Goal: Communication & Community: Answer question/provide support

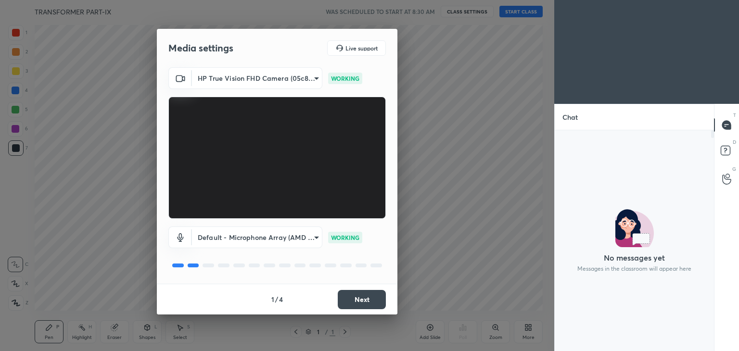
scroll to position [3, 3]
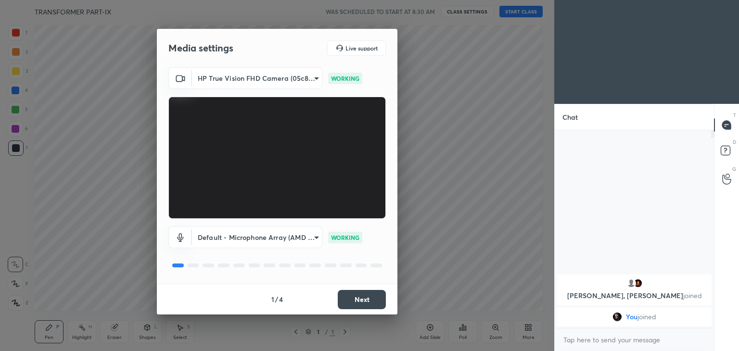
click at [368, 299] on button "Next" at bounding box center [362, 299] width 48 height 19
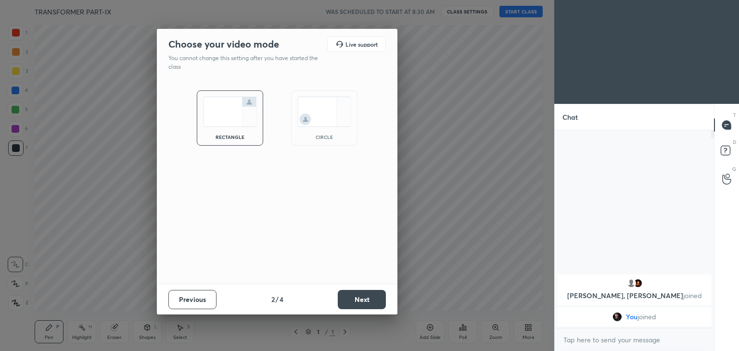
click at [370, 299] on button "Next" at bounding box center [362, 299] width 48 height 19
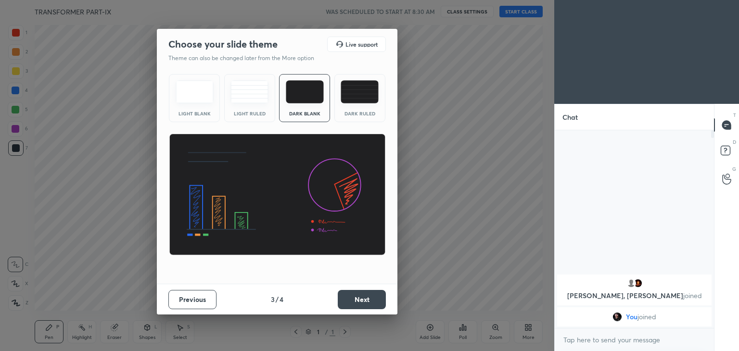
click at [370, 300] on button "Next" at bounding box center [362, 299] width 48 height 19
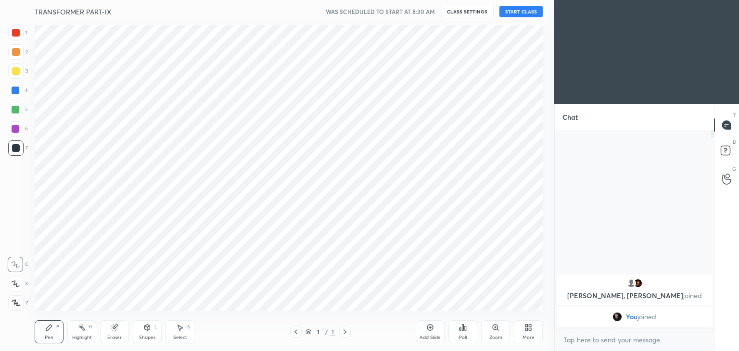
click at [531, 8] on button "START CLASS" at bounding box center [520, 12] width 43 height 12
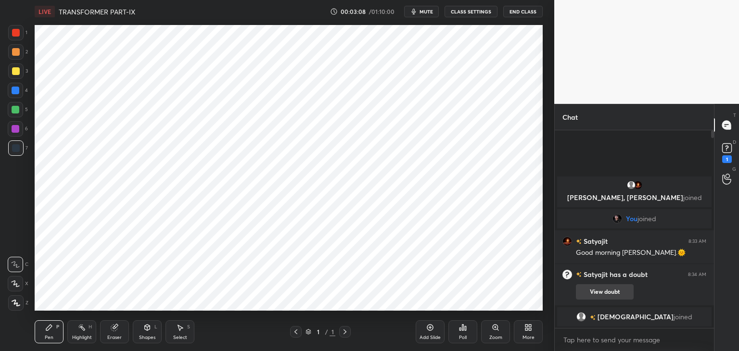
click at [605, 290] on button "View doubt" at bounding box center [605, 291] width 58 height 15
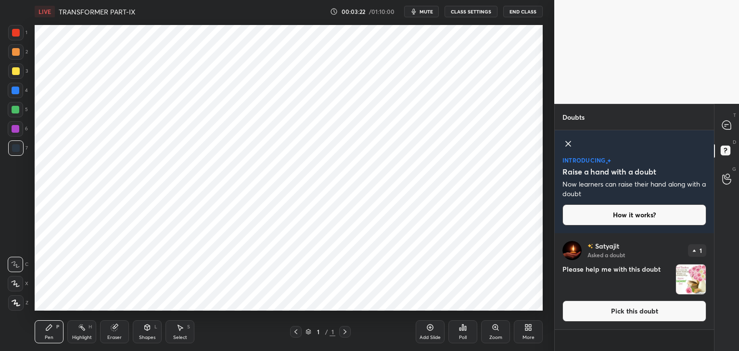
click at [566, 147] on icon at bounding box center [568, 144] width 12 height 12
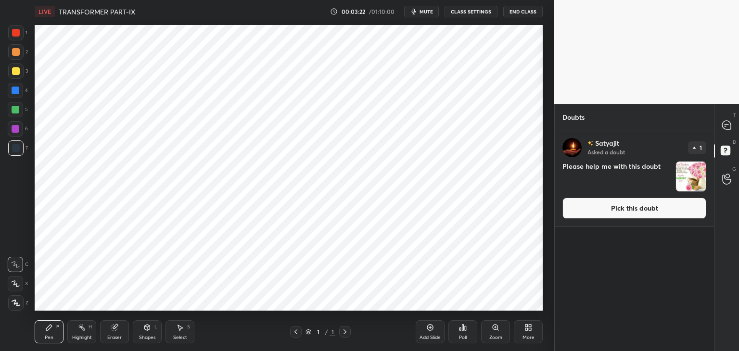
scroll to position [218, 156]
click at [723, 129] on div at bounding box center [726, 124] width 19 height 17
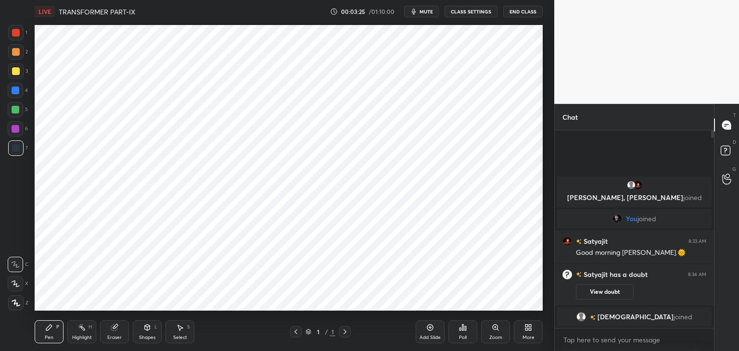
scroll to position [195, 156]
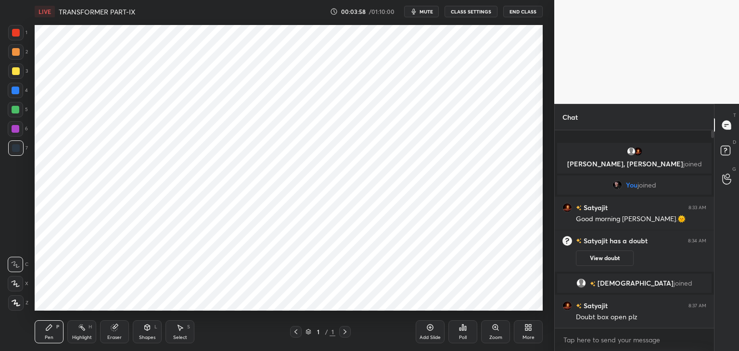
click at [605, 255] on button "View doubt" at bounding box center [605, 258] width 58 height 15
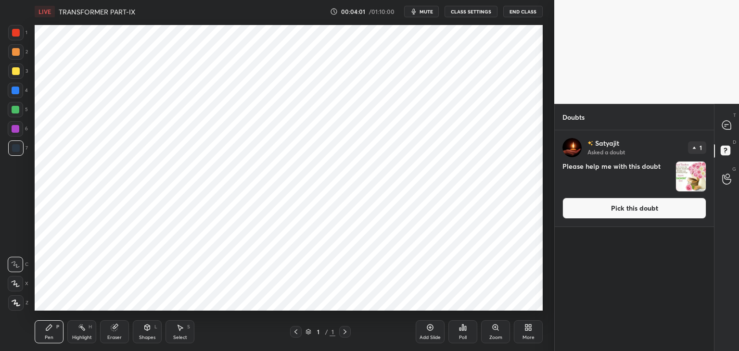
click at [636, 211] on button "Pick this doubt" at bounding box center [634, 208] width 144 height 21
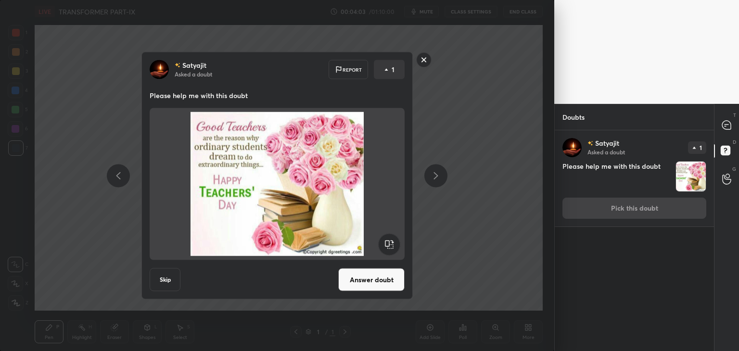
click at [383, 285] on button "Answer doubt" at bounding box center [371, 279] width 66 height 23
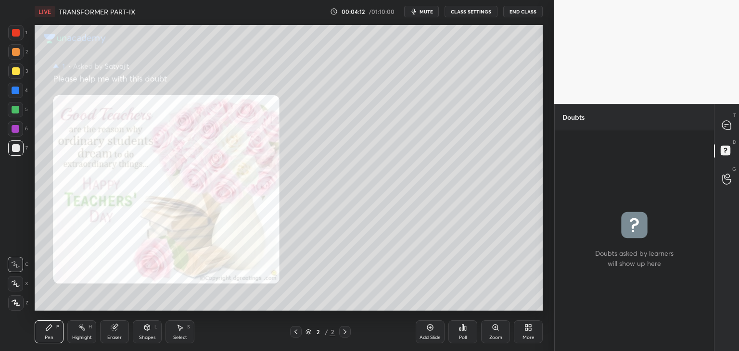
click at [19, 71] on div at bounding box center [16, 71] width 8 height 8
click at [729, 123] on icon at bounding box center [726, 125] width 9 height 9
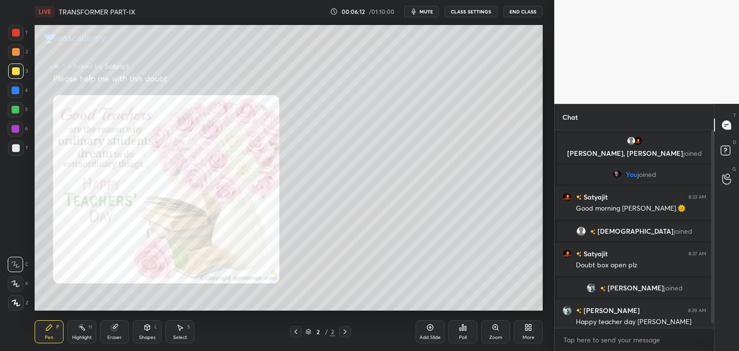
click at [434, 332] on div "Add Slide" at bounding box center [430, 331] width 29 height 23
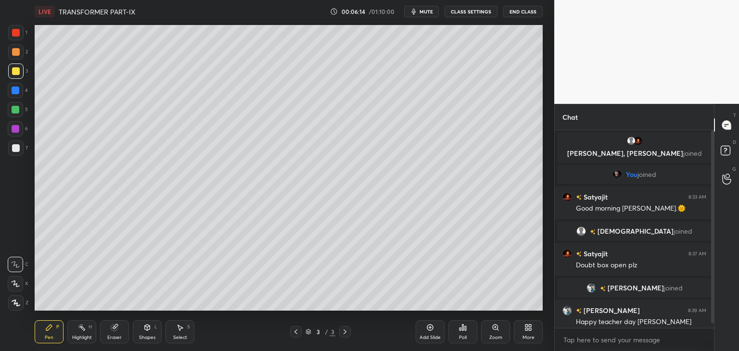
click at [19, 74] on div at bounding box center [15, 71] width 15 height 15
click at [148, 337] on div "Shapes" at bounding box center [147, 337] width 16 height 5
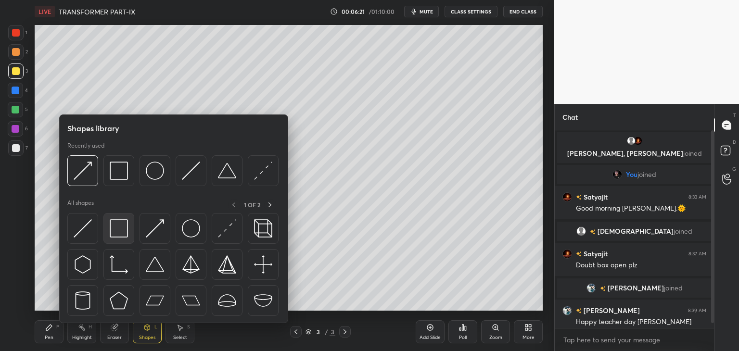
click at [118, 231] on img at bounding box center [119, 228] width 18 height 18
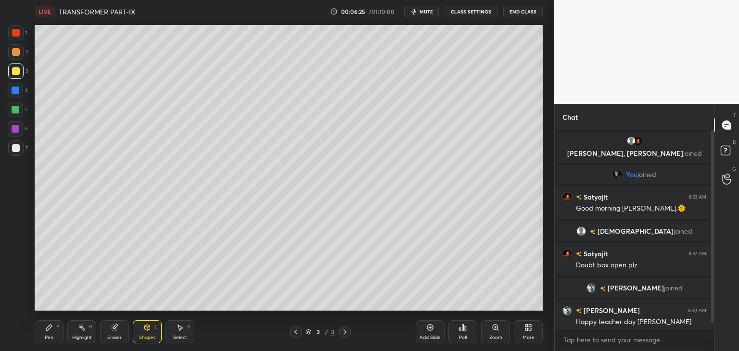
click at [159, 323] on div "Shapes L" at bounding box center [147, 331] width 29 height 23
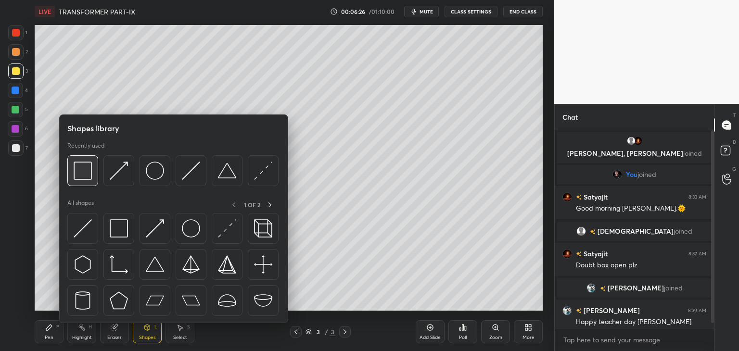
click at [86, 173] on img at bounding box center [83, 171] width 18 height 18
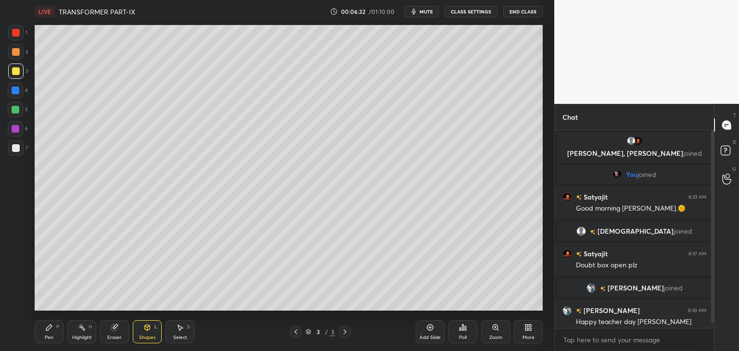
click at [46, 336] on div "Pen" at bounding box center [49, 337] width 9 height 5
click at [150, 333] on div "Shapes L" at bounding box center [147, 331] width 29 height 23
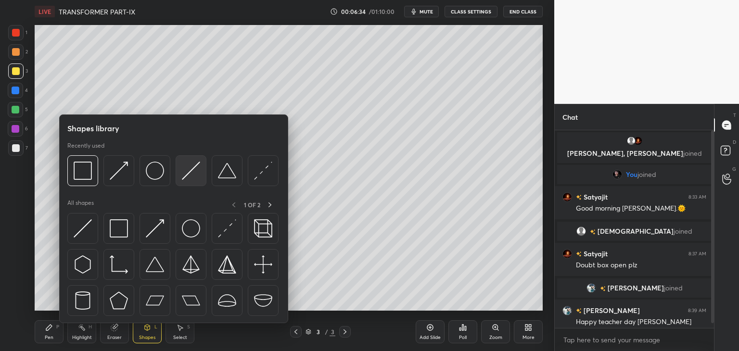
click at [187, 175] on img at bounding box center [191, 171] width 18 height 18
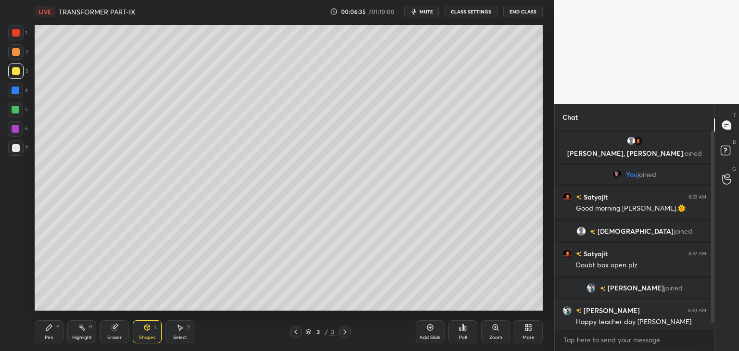
click at [18, 33] on div at bounding box center [16, 33] width 8 height 8
click at [36, 338] on div "LIVE TRANSFORMER PART-IX 00:06:48 / 01:10:00 mute CLASS SETTINGS End Class Sett…" at bounding box center [289, 175] width 516 height 351
click at [21, 32] on div at bounding box center [15, 32] width 15 height 15
click at [52, 329] on icon at bounding box center [49, 328] width 8 height 8
click at [13, 35] on div at bounding box center [16, 33] width 8 height 8
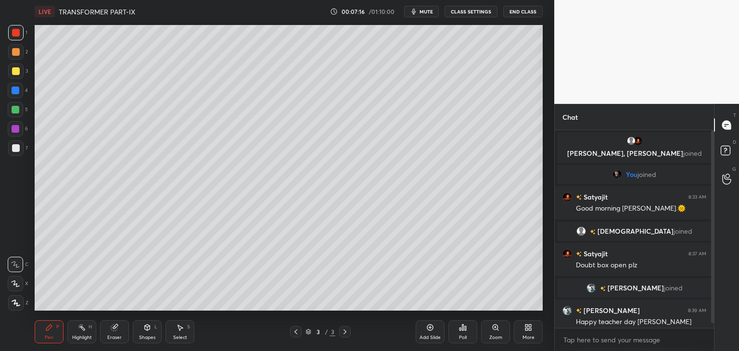
drag, startPoint x: 15, startPoint y: 110, endPoint x: 0, endPoint y: 110, distance: 15.4
click at [15, 112] on div at bounding box center [16, 110] width 8 height 8
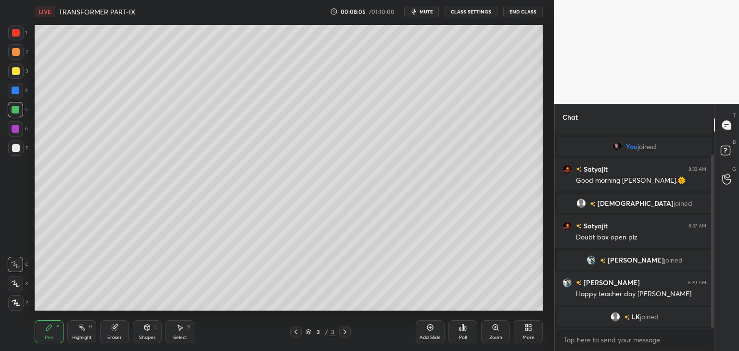
drag, startPoint x: 712, startPoint y: 295, endPoint x: 710, endPoint y: 320, distance: 24.7
click at [710, 320] on div at bounding box center [711, 229] width 6 height 198
click at [46, 330] on icon at bounding box center [49, 328] width 8 height 8
click at [22, 305] on div at bounding box center [15, 302] width 15 height 15
click at [37, 321] on div "Pen P" at bounding box center [49, 331] width 29 height 23
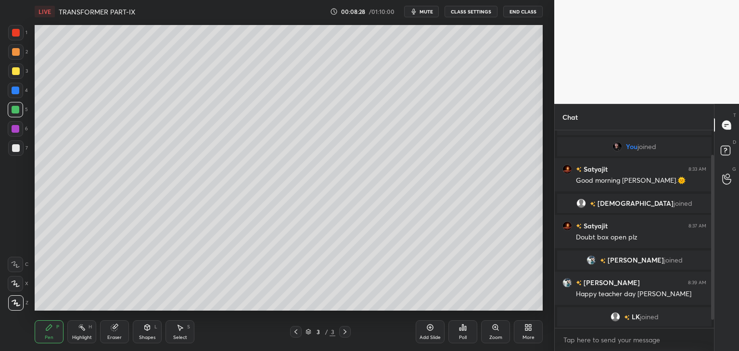
click at [13, 73] on div at bounding box center [16, 71] width 8 height 8
click at [15, 130] on div at bounding box center [16, 129] width 8 height 8
click at [529, 328] on icon at bounding box center [530, 329] width 2 height 2
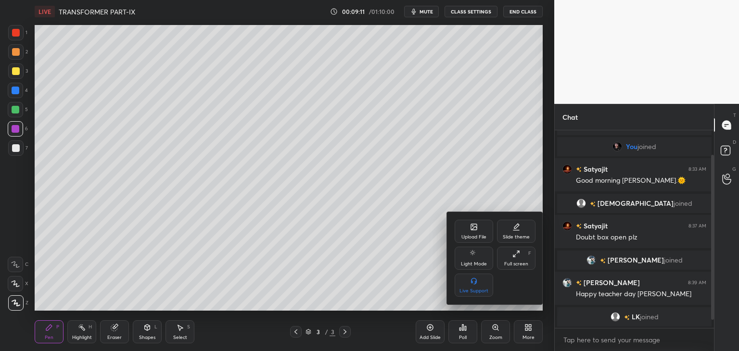
click at [473, 233] on div "Upload File" at bounding box center [474, 231] width 38 height 23
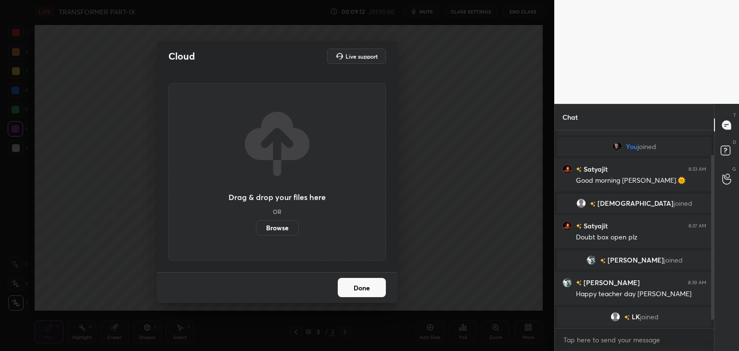
click at [284, 229] on label "Browse" at bounding box center [277, 227] width 43 height 15
click at [256, 229] on input "Browse" at bounding box center [256, 227] width 0 height 15
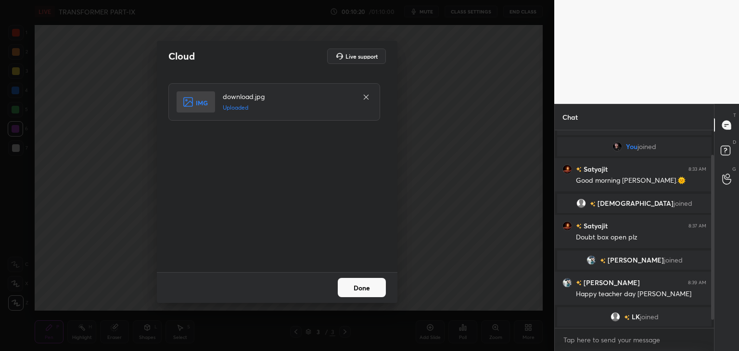
click at [372, 285] on button "Done" at bounding box center [362, 287] width 48 height 19
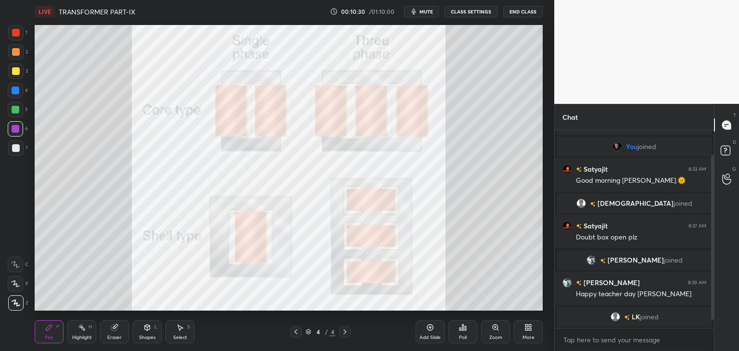
click at [17, 91] on div at bounding box center [16, 91] width 8 height 8
click at [58, 334] on div "Pen P" at bounding box center [49, 331] width 29 height 23
click at [147, 332] on icon at bounding box center [147, 328] width 8 height 8
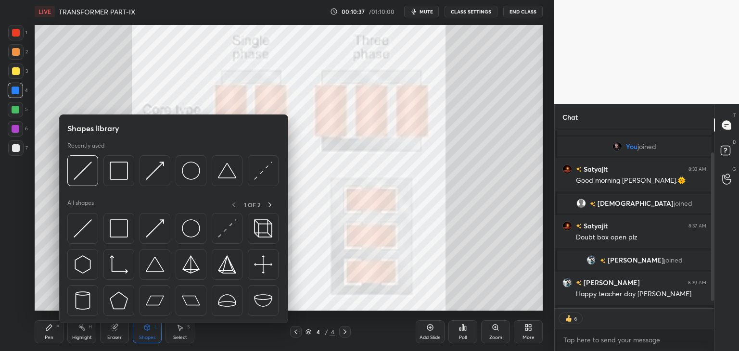
click at [48, 333] on div "Pen P" at bounding box center [49, 331] width 29 height 23
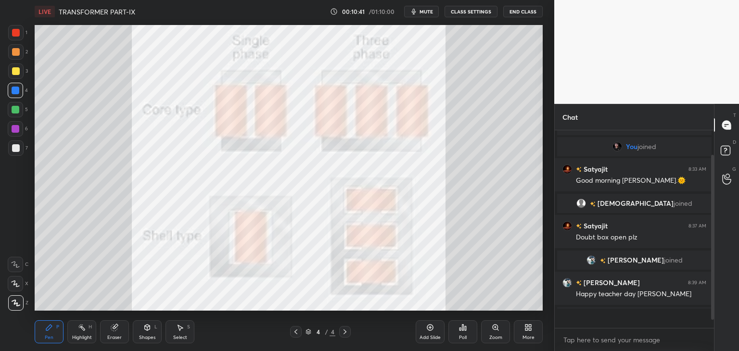
click at [115, 339] on div "Eraser" at bounding box center [114, 337] width 14 height 5
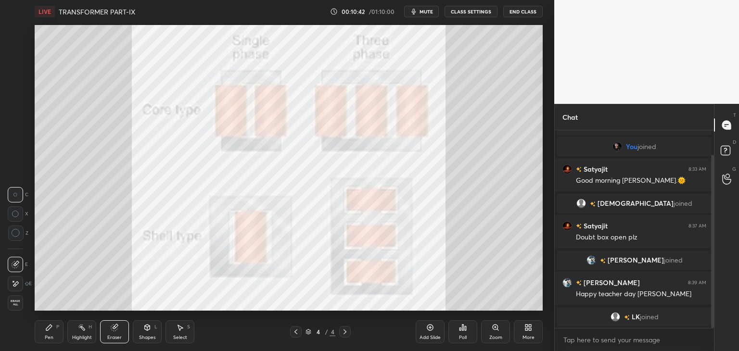
scroll to position [3, 3]
click at [151, 331] on div "Shapes L" at bounding box center [147, 331] width 29 height 23
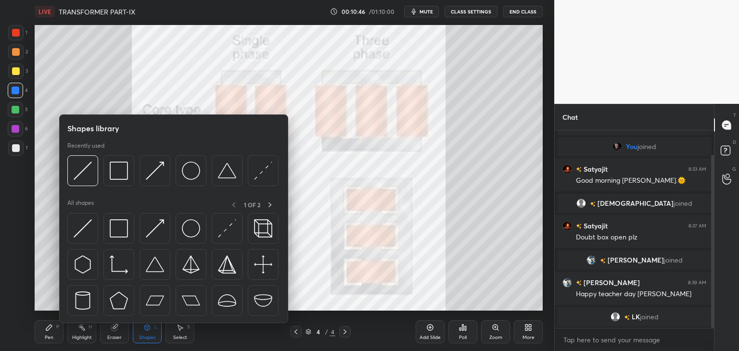
click at [54, 334] on div "Pen P" at bounding box center [49, 331] width 29 height 23
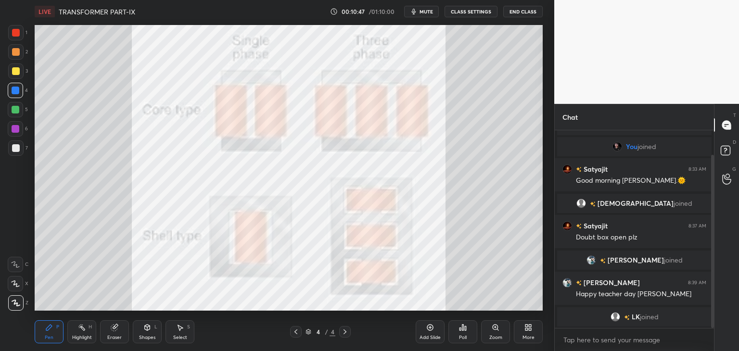
click at [21, 305] on div at bounding box center [15, 302] width 15 height 15
click at [34, 326] on div "LIVE TRANSFORMER PART-IX 00:10:47 / 01:10:00 mute CLASS SETTINGS End Class Sett…" at bounding box center [289, 175] width 516 height 351
click at [149, 335] on div "Shapes" at bounding box center [147, 337] width 16 height 5
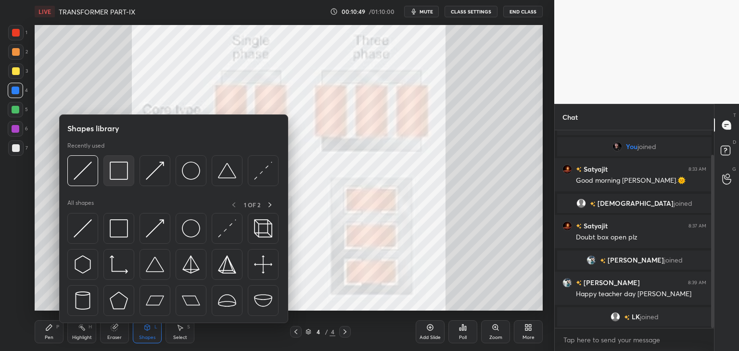
click at [119, 163] on img at bounding box center [119, 171] width 18 height 18
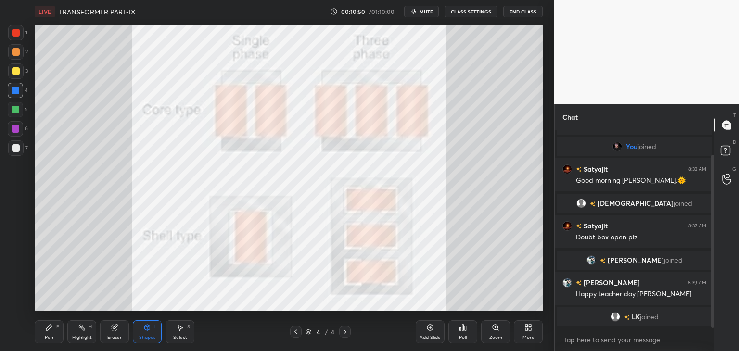
click at [118, 333] on div "Eraser" at bounding box center [114, 331] width 29 height 23
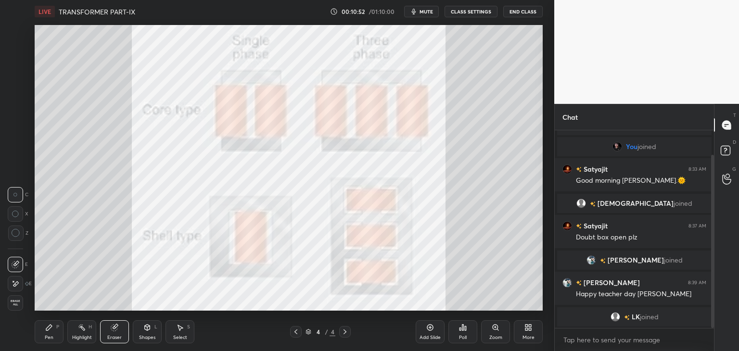
click at [17, 281] on icon at bounding box center [16, 284] width 8 height 8
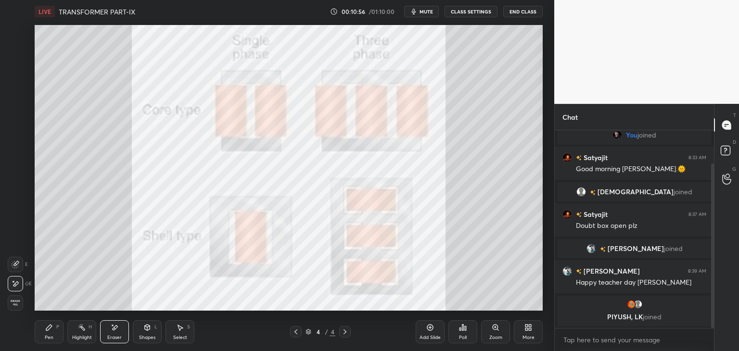
click at [149, 335] on div "Shapes" at bounding box center [147, 337] width 16 height 5
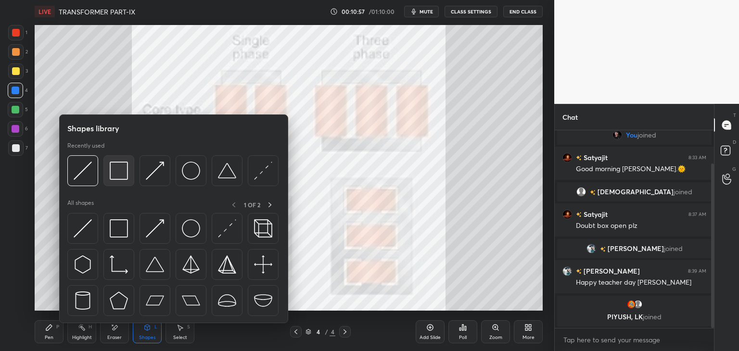
click at [120, 178] on img at bounding box center [119, 171] width 18 height 18
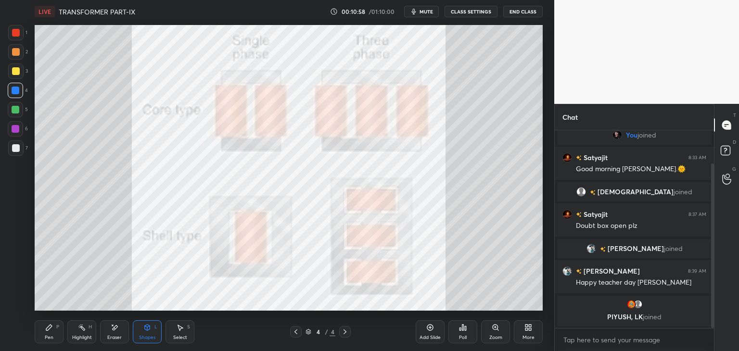
click at [54, 332] on div "Pen P" at bounding box center [49, 331] width 29 height 23
click at [147, 335] on div "Shapes" at bounding box center [147, 337] width 16 height 5
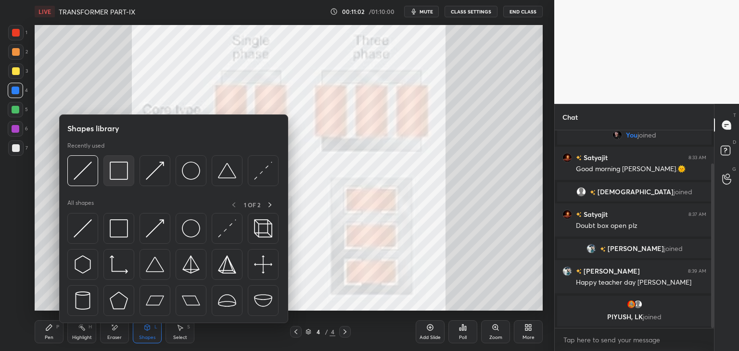
click at [110, 170] on img at bounding box center [119, 171] width 18 height 18
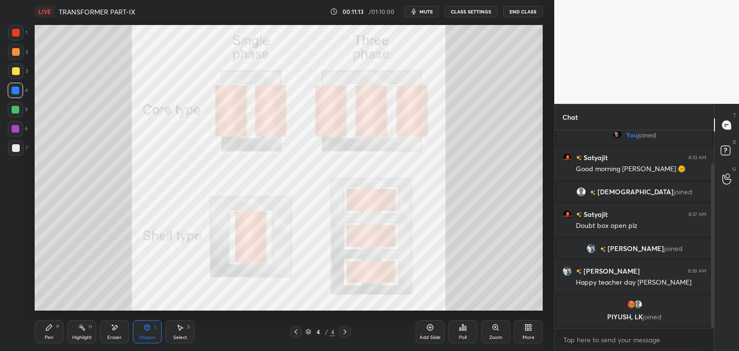
drag, startPoint x: 142, startPoint y: 333, endPoint x: 133, endPoint y: 345, distance: 15.1
click at [142, 333] on div "Shapes L" at bounding box center [147, 331] width 29 height 23
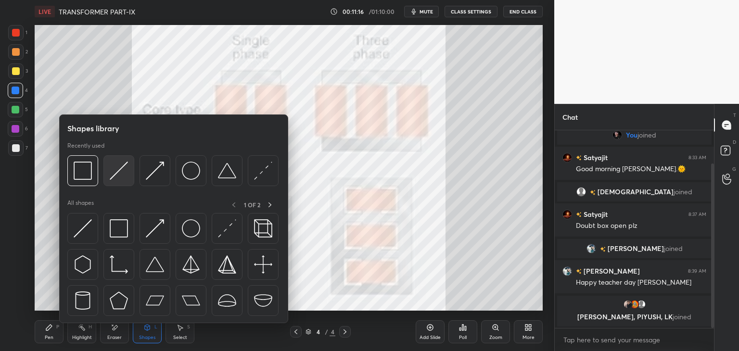
click at [123, 172] on img at bounding box center [119, 171] width 18 height 18
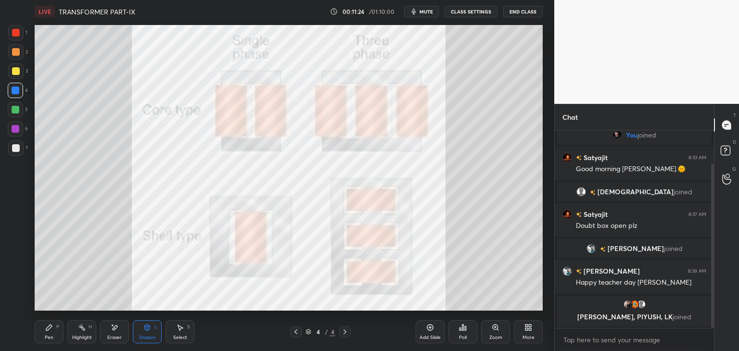
click at [118, 327] on div "Eraser" at bounding box center [114, 331] width 29 height 23
click at [151, 334] on div "Shapes L" at bounding box center [147, 331] width 29 height 23
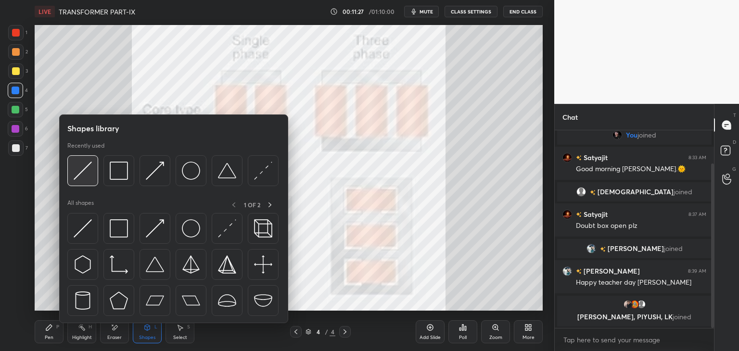
click at [84, 173] on img at bounding box center [83, 171] width 18 height 18
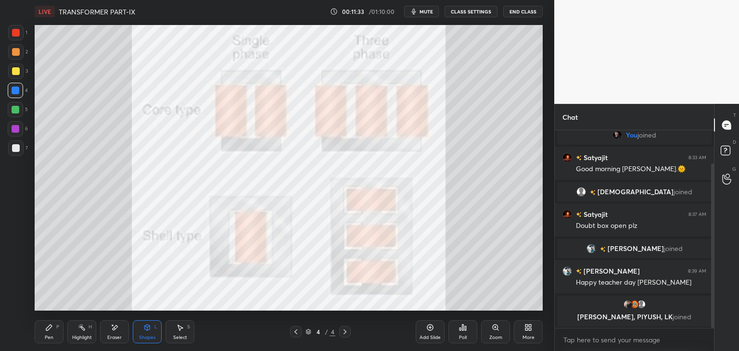
click at [148, 329] on icon at bounding box center [147, 328] width 5 height 6
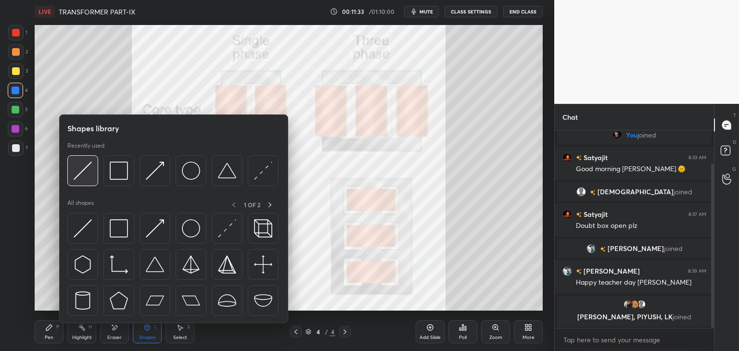
click at [86, 174] on img at bounding box center [83, 171] width 18 height 18
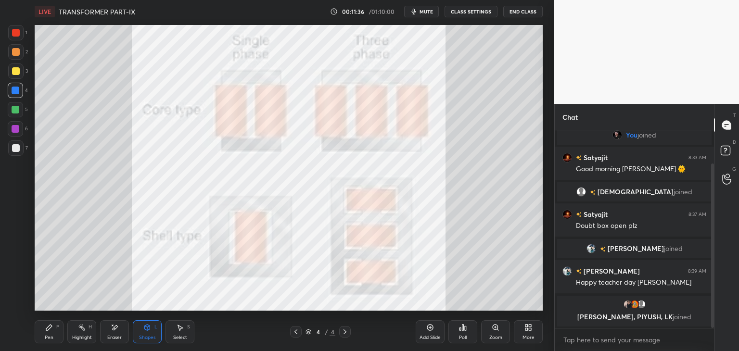
click at [302, 312] on div "LIVE TRANSFORMER PART-IX 00:11:36 / 01:10:00 mute CLASS SETTINGS End Class Sett…" at bounding box center [289, 175] width 516 height 351
click at [108, 334] on div "Eraser" at bounding box center [114, 331] width 29 height 23
click at [144, 332] on div "Shapes L" at bounding box center [147, 331] width 29 height 23
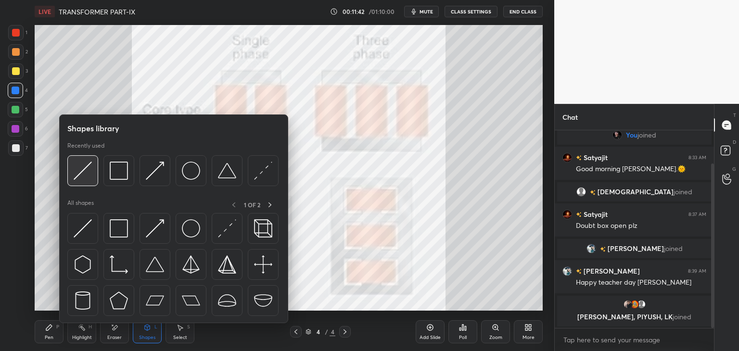
click at [88, 174] on img at bounding box center [83, 171] width 18 height 18
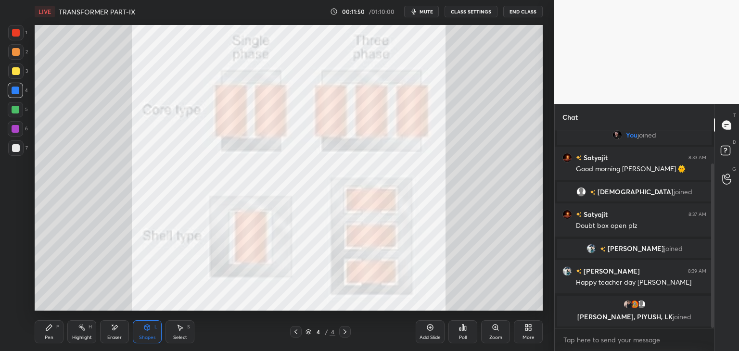
click at [53, 333] on div "Pen P" at bounding box center [49, 331] width 29 height 23
click at [19, 34] on div at bounding box center [16, 33] width 8 height 8
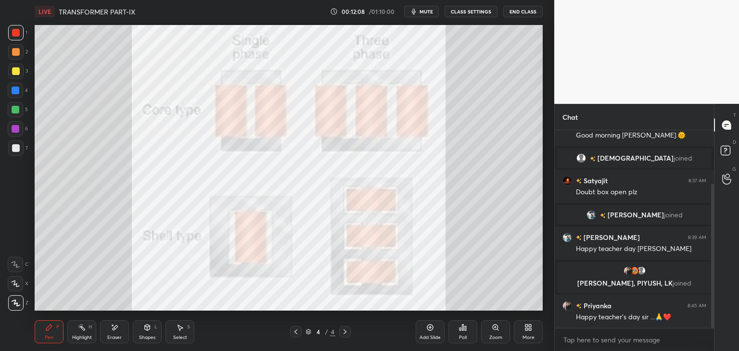
click at [119, 335] on div "Eraser" at bounding box center [114, 337] width 14 height 5
click at [56, 335] on div "Pen P" at bounding box center [49, 331] width 29 height 23
drag, startPoint x: 115, startPoint y: 337, endPoint x: 104, endPoint y: 350, distance: 17.4
click at [115, 338] on div "Eraser" at bounding box center [114, 337] width 14 height 5
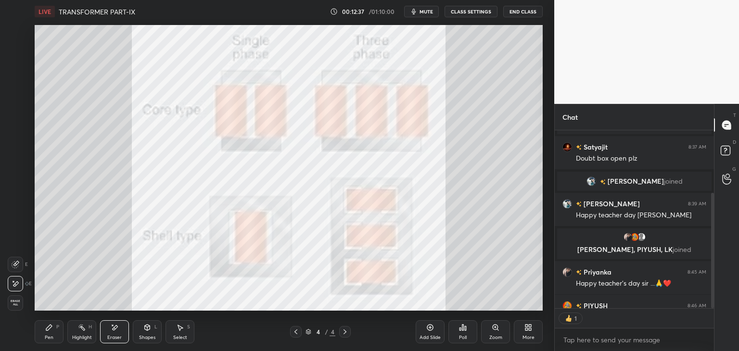
scroll to position [3, 3]
click at [58, 341] on div "Pen P" at bounding box center [49, 331] width 29 height 23
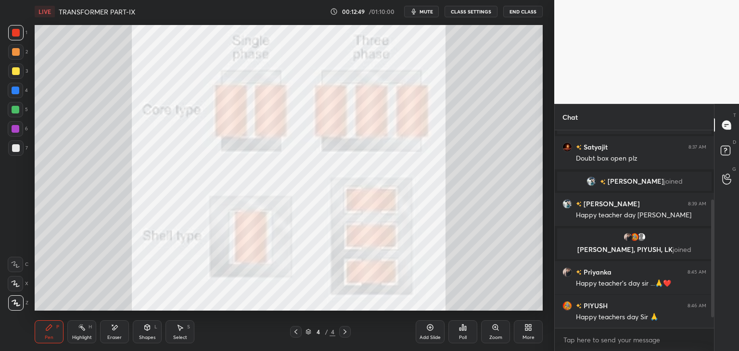
scroll to position [107, 0]
click at [146, 335] on div "Shapes" at bounding box center [147, 337] width 16 height 5
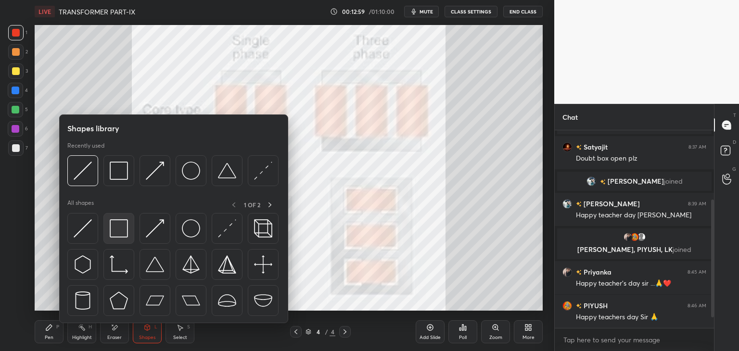
click at [125, 231] on img at bounding box center [119, 228] width 18 height 18
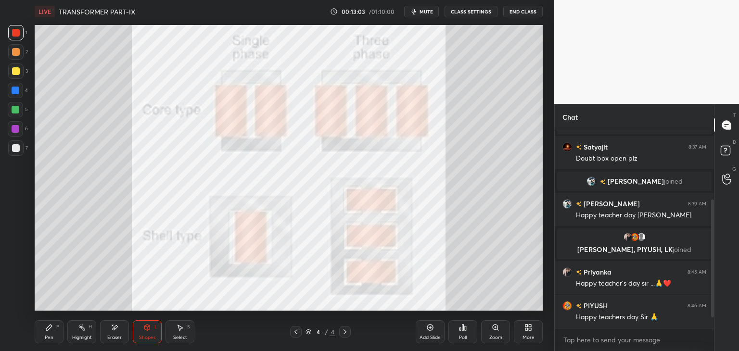
click at [184, 338] on div "Select" at bounding box center [180, 337] width 14 height 5
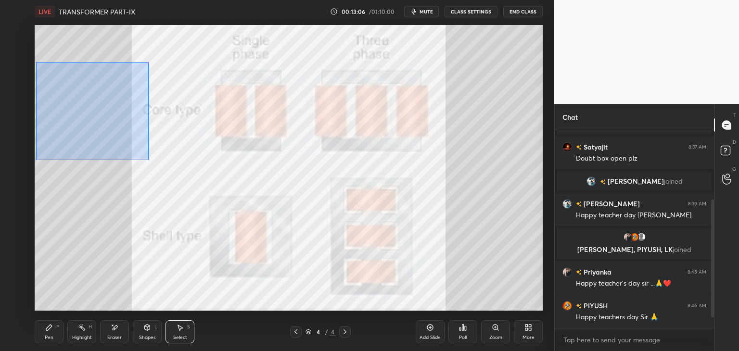
drag, startPoint x: 36, startPoint y: 62, endPoint x: 148, endPoint y: 160, distance: 149.0
click at [148, 160] on div "0 ° Undo Copy Duplicate Duplicate to new slide Delete" at bounding box center [289, 168] width 508 height 286
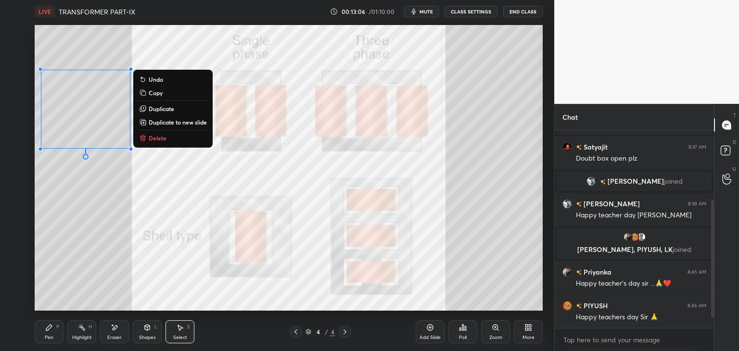
click at [166, 108] on p "Duplicate" at bounding box center [162, 109] width 26 height 8
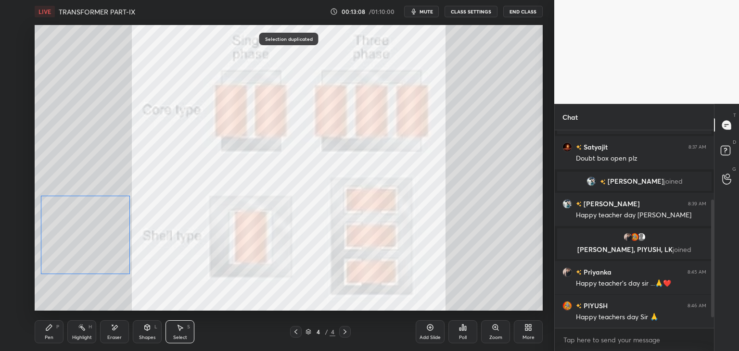
drag, startPoint x: 91, startPoint y: 125, endPoint x: 80, endPoint y: 241, distance: 116.5
click at [79, 239] on div "0 ° Undo Copy Duplicate Duplicate to new slide Delete" at bounding box center [289, 168] width 508 height 286
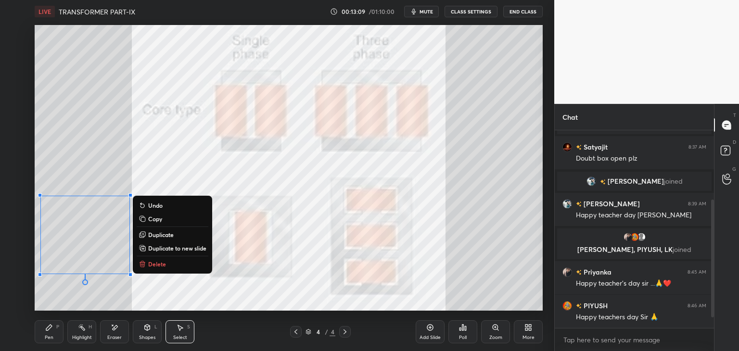
drag, startPoint x: 49, startPoint y: 336, endPoint x: 47, endPoint y: 349, distance: 13.2
click at [49, 336] on div "Pen" at bounding box center [49, 337] width 9 height 5
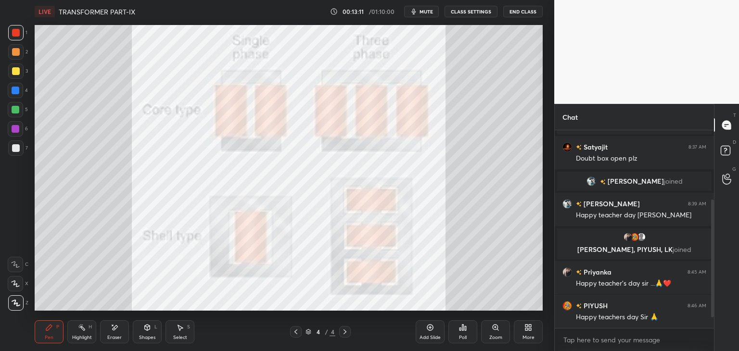
click at [17, 88] on div at bounding box center [16, 91] width 8 height 8
click at [20, 110] on div at bounding box center [15, 109] width 15 height 15
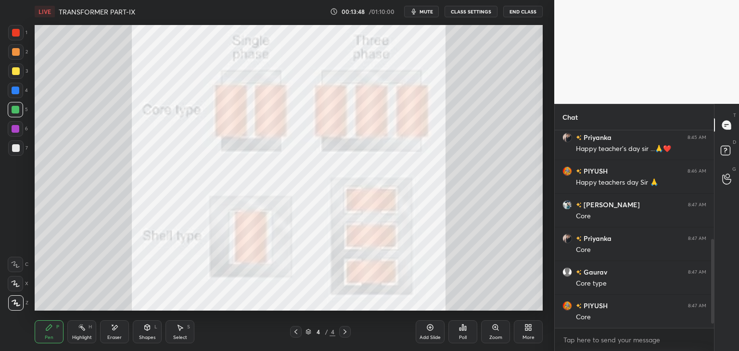
scroll to position [275, 0]
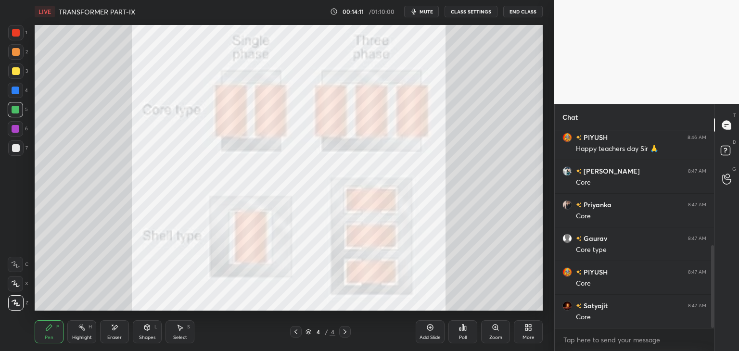
click at [114, 333] on div "Eraser" at bounding box center [114, 331] width 29 height 23
click at [20, 305] on span "Erase all" at bounding box center [15, 303] width 14 height 7
drag, startPoint x: 51, startPoint y: 332, endPoint x: 40, endPoint y: 340, distance: 13.8
click at [50, 332] on div "Pen P" at bounding box center [49, 331] width 29 height 23
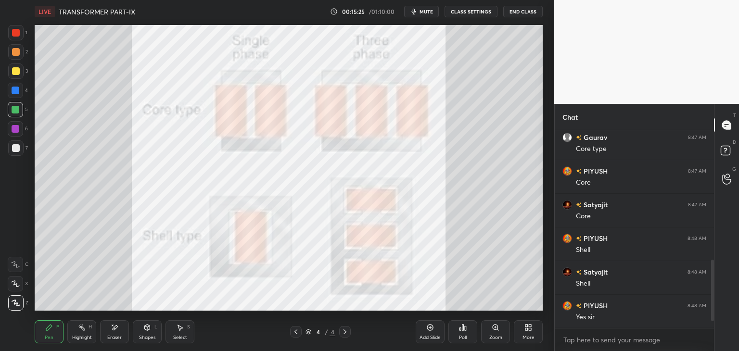
click at [115, 335] on div "Eraser" at bounding box center [114, 331] width 29 height 23
click at [18, 307] on div "Erase all" at bounding box center [15, 302] width 15 height 15
click at [57, 333] on div "Pen P" at bounding box center [49, 331] width 29 height 23
click at [536, 333] on div "More" at bounding box center [528, 331] width 29 height 23
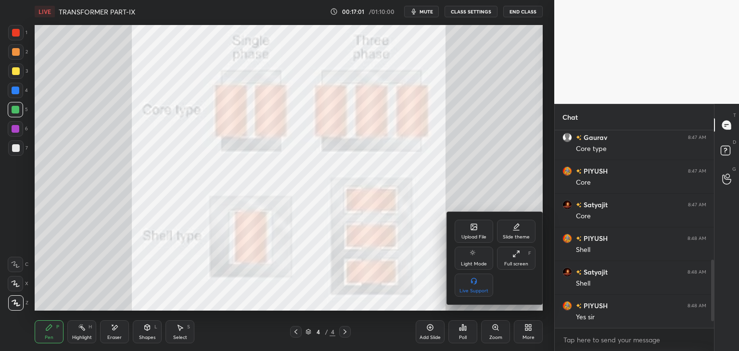
click at [469, 231] on div "Upload File" at bounding box center [474, 231] width 38 height 23
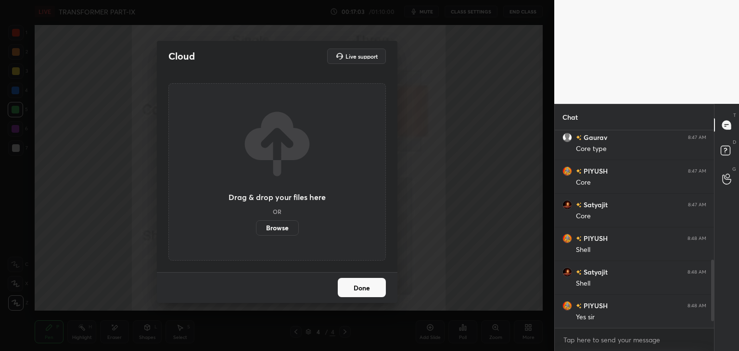
click at [284, 228] on label "Browse" at bounding box center [277, 227] width 43 height 15
click at [256, 228] on input "Browse" at bounding box center [256, 227] width 0 height 15
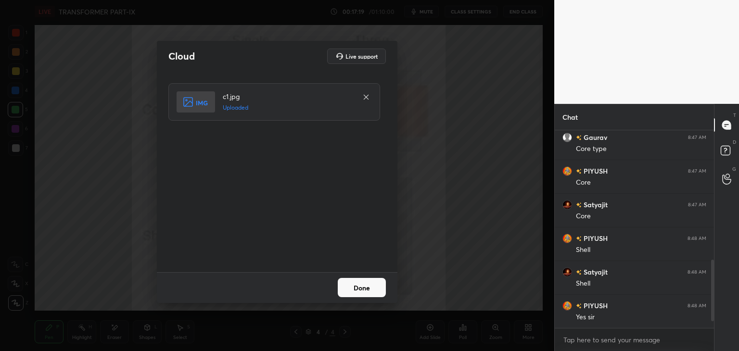
click at [358, 290] on button "Done" at bounding box center [362, 287] width 48 height 19
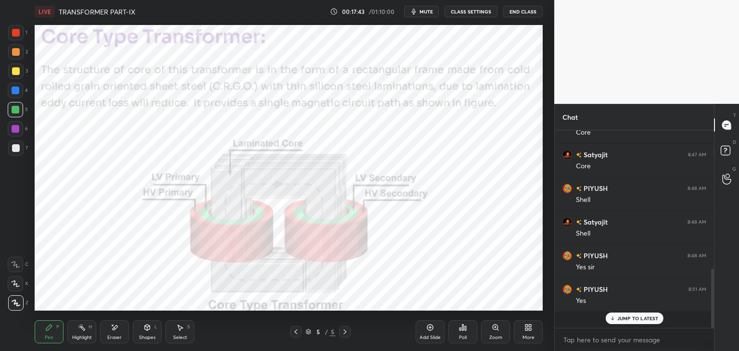
scroll to position [410, 0]
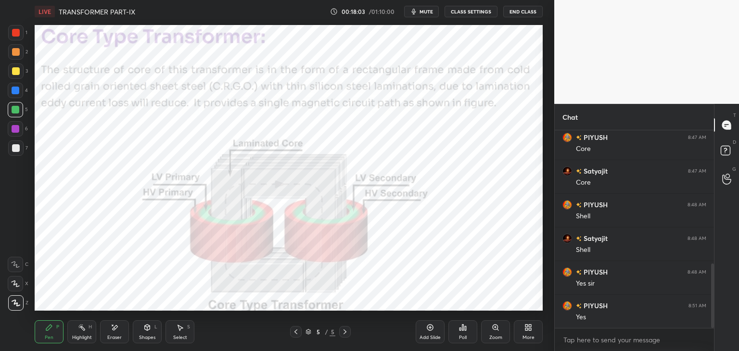
click at [114, 332] on icon at bounding box center [115, 328] width 8 height 8
drag, startPoint x: 15, startPoint y: 303, endPoint x: 19, endPoint y: 307, distance: 6.5
click at [17, 305] on span "Erase all" at bounding box center [15, 303] width 14 height 7
click at [52, 340] on div "Pen" at bounding box center [49, 337] width 9 height 5
click at [17, 33] on div at bounding box center [16, 33] width 8 height 8
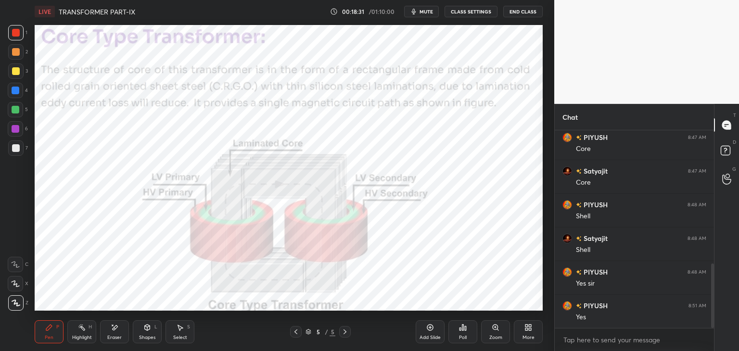
click at [117, 335] on div "Eraser" at bounding box center [114, 337] width 14 height 5
drag, startPoint x: 19, startPoint y: 307, endPoint x: 56, endPoint y: 349, distance: 56.6
click at [19, 307] on div "Erase all" at bounding box center [15, 302] width 15 height 15
click at [117, 337] on div "Eraser" at bounding box center [114, 337] width 14 height 5
click at [19, 307] on span "Erase all" at bounding box center [15, 303] width 14 height 7
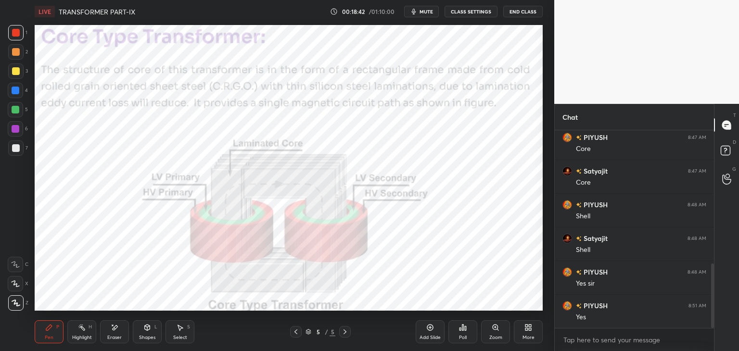
click at [60, 343] on div "Pen P Highlight H Eraser Shapes L Select S 5 / 5 Add Slide Poll Zoom More" at bounding box center [289, 332] width 508 height 38
click at [117, 340] on div "Eraser" at bounding box center [114, 337] width 14 height 5
drag, startPoint x: 19, startPoint y: 303, endPoint x: 23, endPoint y: 310, distance: 8.6
click at [20, 304] on span "Erase all" at bounding box center [15, 303] width 14 height 7
click at [38, 329] on div "Pen P" at bounding box center [49, 331] width 29 height 23
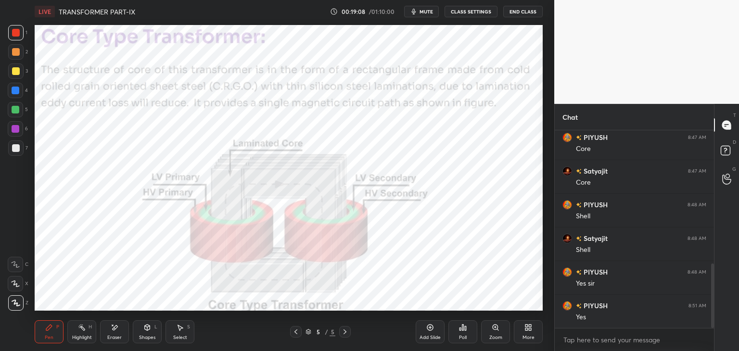
click at [13, 128] on div at bounding box center [16, 129] width 8 height 8
click at [112, 337] on div "Eraser" at bounding box center [114, 337] width 14 height 5
drag, startPoint x: 11, startPoint y: 305, endPoint x: 52, endPoint y: 347, distance: 59.2
click at [12, 305] on span "Erase all" at bounding box center [15, 303] width 14 height 7
click at [55, 347] on div "Pen P Highlight H Eraser Shapes L Select S 5 / 5 Add Slide Poll Zoom More" at bounding box center [289, 332] width 508 height 38
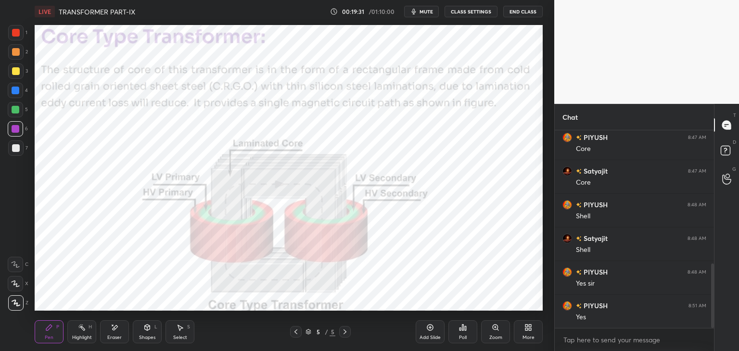
click at [16, 33] on div at bounding box center [16, 33] width 8 height 8
drag, startPoint x: 121, startPoint y: 333, endPoint x: 96, endPoint y: 336, distance: 25.2
click at [120, 335] on div "Eraser" at bounding box center [114, 331] width 29 height 23
drag, startPoint x: 15, startPoint y: 306, endPoint x: 31, endPoint y: 332, distance: 30.3
click at [15, 307] on div "Erase all" at bounding box center [15, 302] width 15 height 15
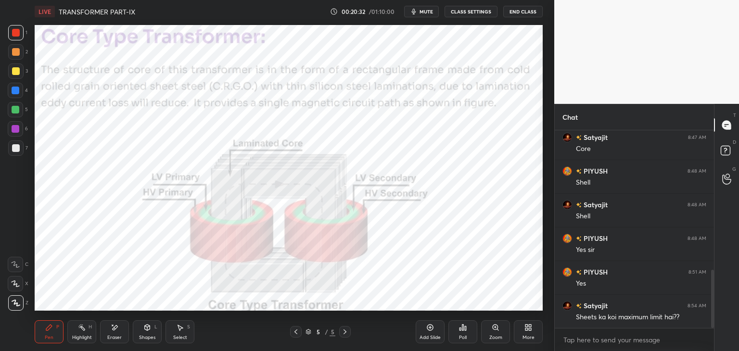
scroll to position [477, 0]
drag, startPoint x: 113, startPoint y: 335, endPoint x: 63, endPoint y: 329, distance: 50.0
click at [113, 336] on div "Eraser" at bounding box center [114, 337] width 14 height 5
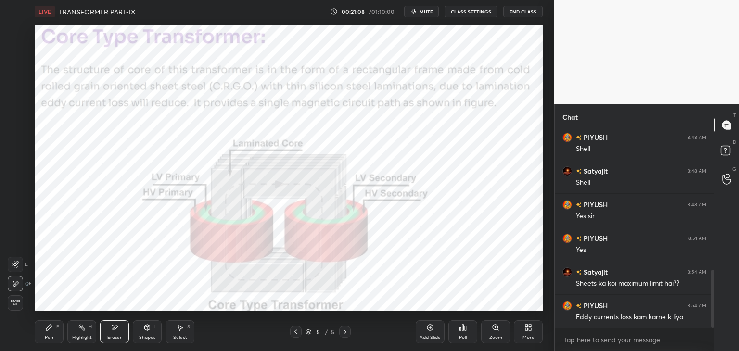
click at [57, 323] on div "Pen P" at bounding box center [49, 331] width 29 height 23
click at [115, 333] on div "Eraser" at bounding box center [114, 331] width 29 height 23
click at [17, 302] on span "Erase all" at bounding box center [15, 303] width 14 height 7
click at [47, 336] on div "Pen" at bounding box center [49, 337] width 9 height 5
click at [20, 112] on div at bounding box center [15, 109] width 15 height 15
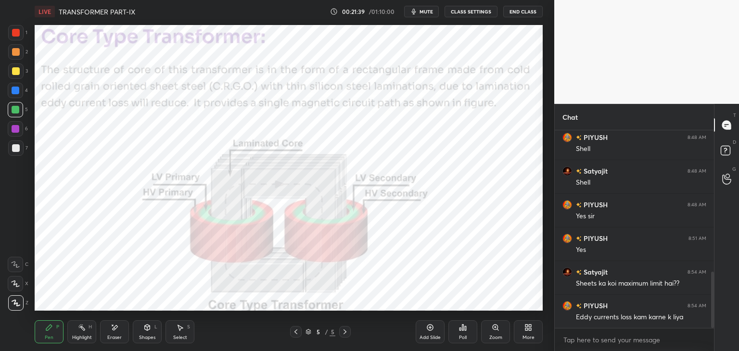
scroll to position [500, 0]
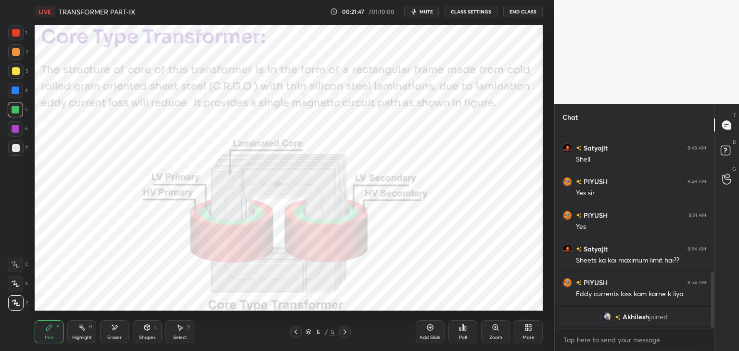
drag, startPoint x: 116, startPoint y: 328, endPoint x: 66, endPoint y: 331, distance: 50.1
click at [116, 330] on icon at bounding box center [115, 328] width 8 height 8
click at [23, 303] on div "Erase all" at bounding box center [16, 302] width 17 height 15
click at [46, 338] on div "Pen" at bounding box center [49, 337] width 9 height 5
click at [124, 343] on div "Pen P Highlight H Eraser Shapes L Select S 5 / 5 Add Slide Poll Zoom More" at bounding box center [289, 332] width 508 height 38
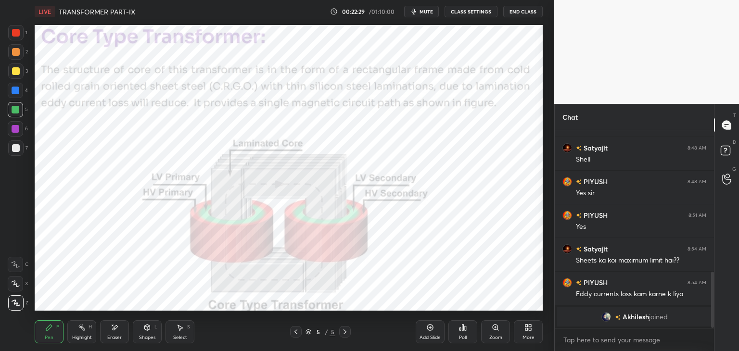
click at [114, 338] on div "Eraser" at bounding box center [114, 337] width 14 height 5
drag, startPoint x: 23, startPoint y: 302, endPoint x: 26, endPoint y: 307, distance: 6.5
click at [24, 303] on div "Erase all" at bounding box center [16, 302] width 17 height 15
click at [46, 343] on div "Pen P" at bounding box center [49, 331] width 29 height 23
drag, startPoint x: 115, startPoint y: 315, endPoint x: 102, endPoint y: 321, distance: 13.8
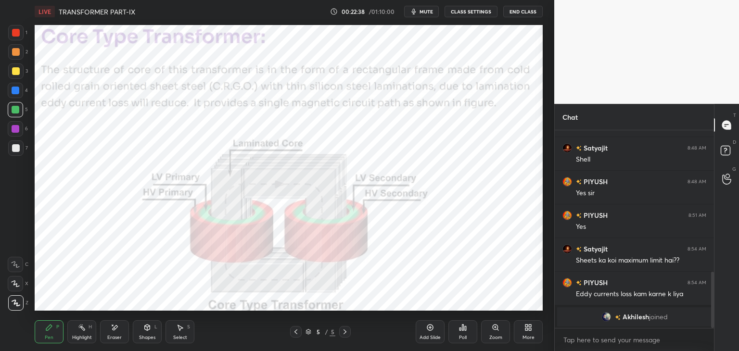
click at [115, 316] on div "Pen P Highlight H Eraser Shapes L Select S 5 / 5 Add Slide Poll Zoom More" at bounding box center [289, 332] width 508 height 38
drag, startPoint x: 113, startPoint y: 326, endPoint x: 104, endPoint y: 327, distance: 8.7
click at [112, 327] on icon at bounding box center [115, 328] width 8 height 8
click at [21, 308] on div "Erase all" at bounding box center [15, 302] width 15 height 15
click at [56, 340] on div "Pen P" at bounding box center [49, 331] width 29 height 23
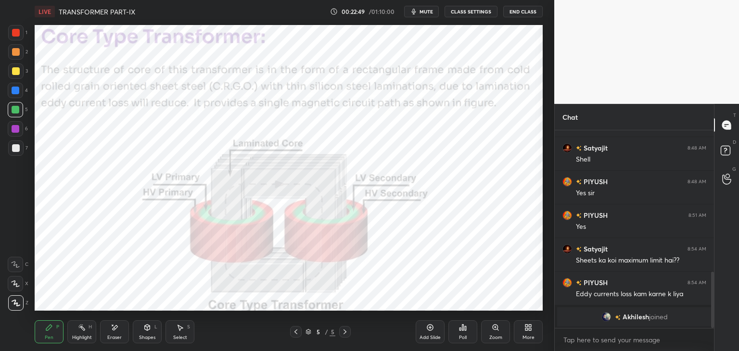
click at [19, 133] on div at bounding box center [15, 128] width 15 height 15
drag, startPoint x: 110, startPoint y: 335, endPoint x: 64, endPoint y: 342, distance: 46.7
click at [108, 335] on div "Eraser" at bounding box center [114, 337] width 14 height 5
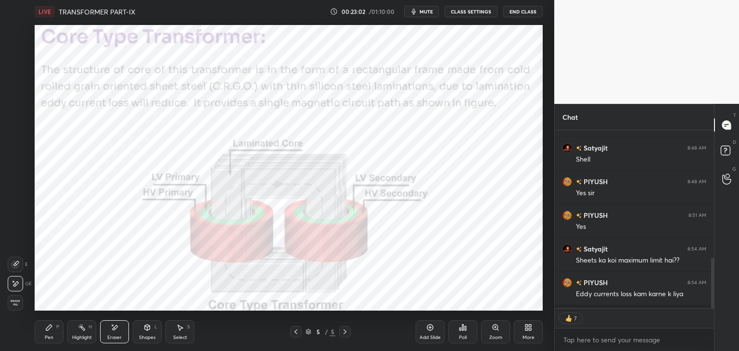
click at [23, 307] on div "Erase all" at bounding box center [16, 302] width 17 height 15
click at [54, 347] on div "Pen P Highlight H Eraser Shapes L Select S 5 / 5 Add Slide Poll Zoom More" at bounding box center [289, 332] width 508 height 38
drag, startPoint x: 125, startPoint y: 331, endPoint x: 51, endPoint y: 334, distance: 73.7
click at [123, 331] on div "Eraser" at bounding box center [114, 331] width 29 height 23
drag, startPoint x: 14, startPoint y: 304, endPoint x: 31, endPoint y: 346, distance: 46.0
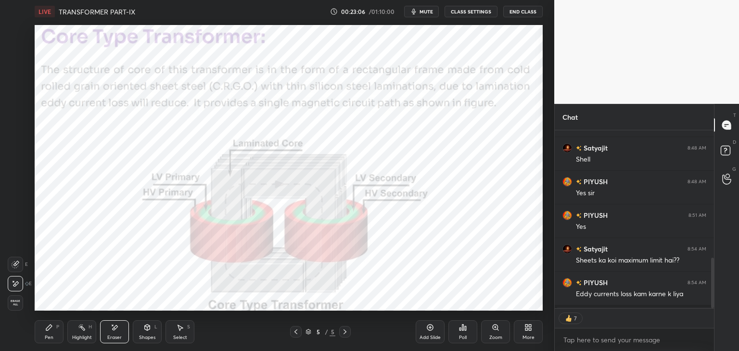
click at [16, 306] on span "Erase all" at bounding box center [15, 303] width 14 height 7
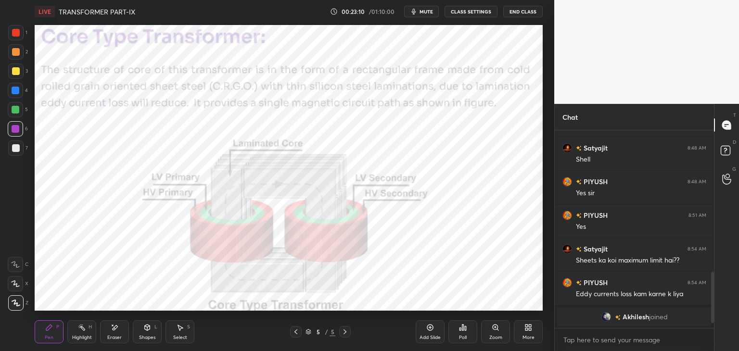
scroll to position [500, 0]
click at [120, 331] on div "Eraser" at bounding box center [114, 331] width 29 height 23
click at [23, 307] on div "Erase all" at bounding box center [16, 302] width 17 height 15
click at [47, 350] on div "Pen P Highlight H Eraser Shapes L Select S 5 / 5 Add Slide Poll Zoom More" at bounding box center [289, 332] width 508 height 38
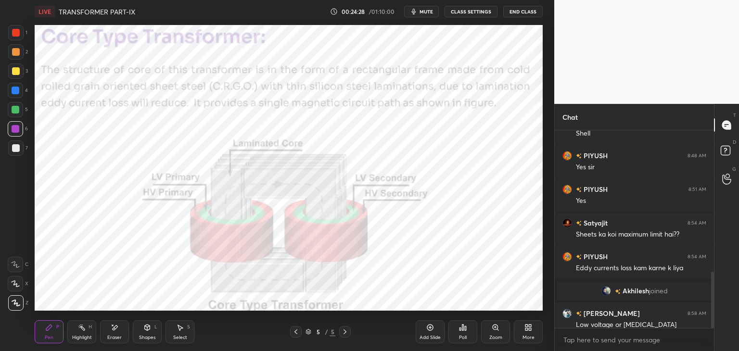
scroll to position [517, 0]
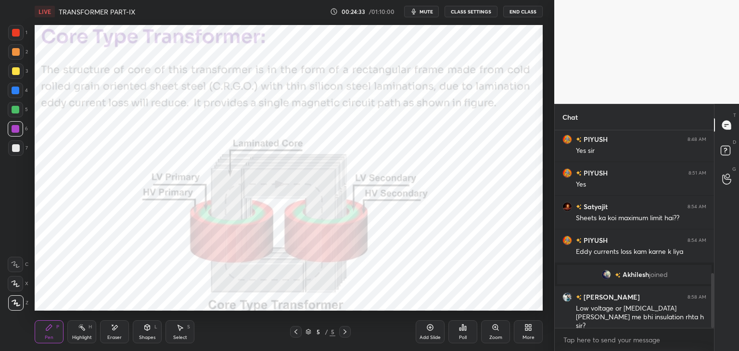
drag, startPoint x: 113, startPoint y: 330, endPoint x: 96, endPoint y: 328, distance: 17.0
click at [113, 330] on icon at bounding box center [115, 327] width 5 height 5
drag, startPoint x: 13, startPoint y: 305, endPoint x: 20, endPoint y: 309, distance: 8.0
click at [15, 305] on span "Erase all" at bounding box center [15, 303] width 14 height 7
click at [117, 335] on div "Eraser" at bounding box center [114, 337] width 14 height 5
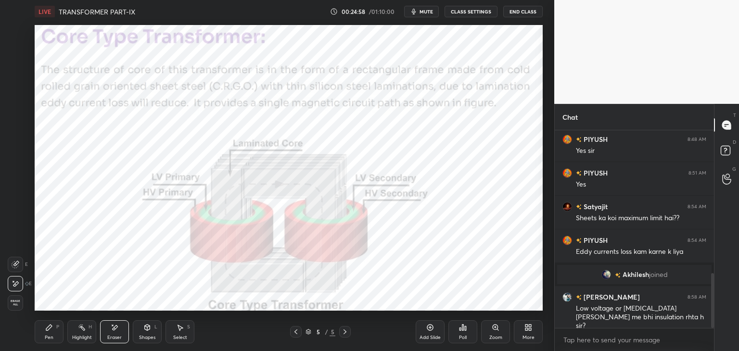
click at [18, 303] on span "Erase all" at bounding box center [15, 303] width 14 height 7
click at [54, 347] on div "Pen P Highlight H Eraser Shapes L Select S 5 / 5 Add Slide Poll Zoom More" at bounding box center [289, 332] width 508 height 38
click at [16, 33] on div at bounding box center [16, 33] width 8 height 8
click at [17, 86] on div at bounding box center [15, 90] width 15 height 15
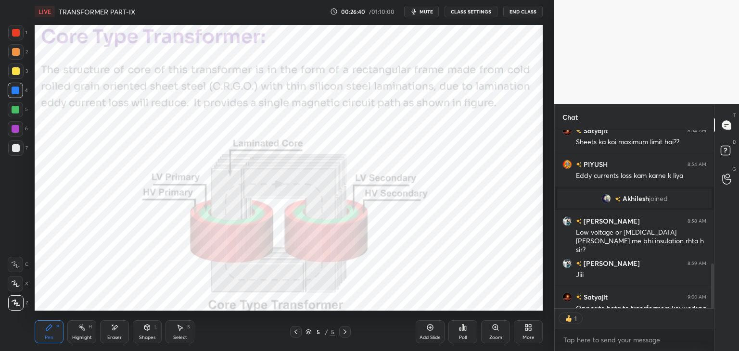
scroll to position [3, 3]
drag, startPoint x: 714, startPoint y: 284, endPoint x: 712, endPoint y: 312, distance: 27.9
click at [713, 313] on div "PIYUSH 8:51 AM Yes [PERSON_NAME] 8:54 AM Sheets ka koi maximum limit hai?? PIYU…" at bounding box center [634, 240] width 159 height 221
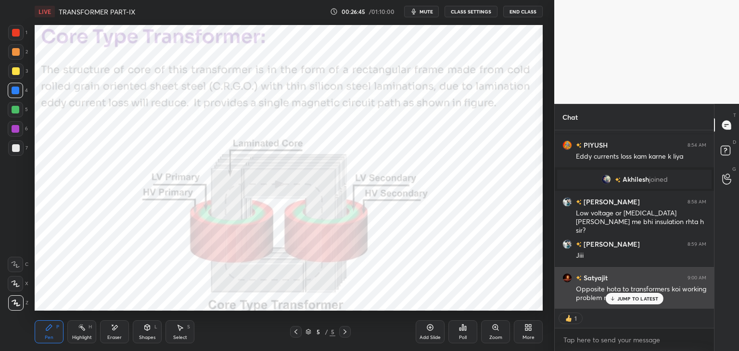
click at [621, 299] on p "JUMP TO LATEST" at bounding box center [637, 299] width 41 height 6
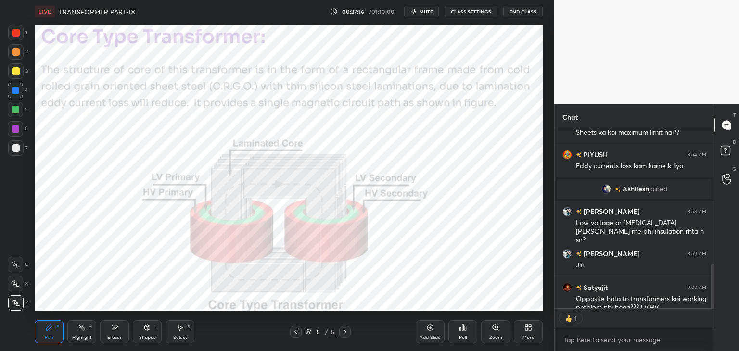
scroll to position [3, 3]
click at [115, 335] on div "Eraser" at bounding box center [114, 337] width 14 height 5
click at [21, 308] on div "Erase all" at bounding box center [15, 302] width 15 height 15
click at [48, 342] on div "Pen P" at bounding box center [49, 331] width 29 height 23
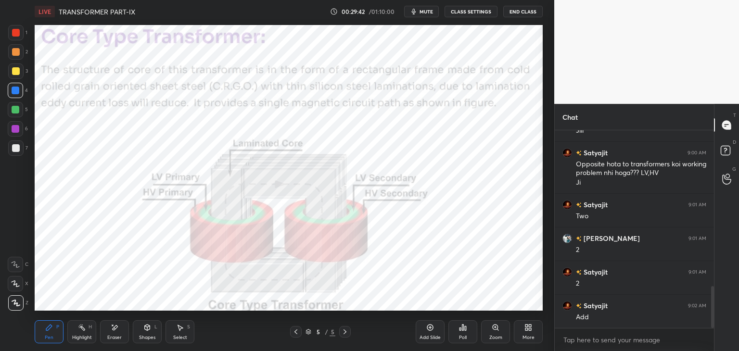
scroll to position [771, 0]
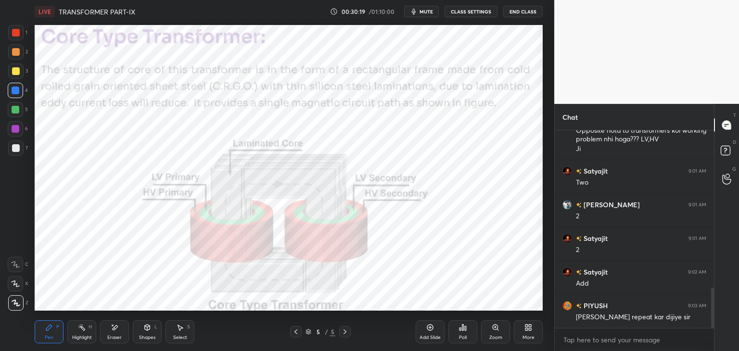
click at [539, 330] on div "More" at bounding box center [528, 331] width 29 height 23
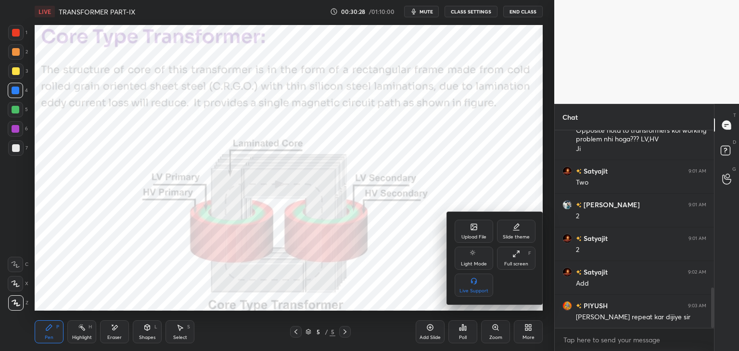
click at [470, 228] on icon at bounding box center [474, 227] width 8 height 8
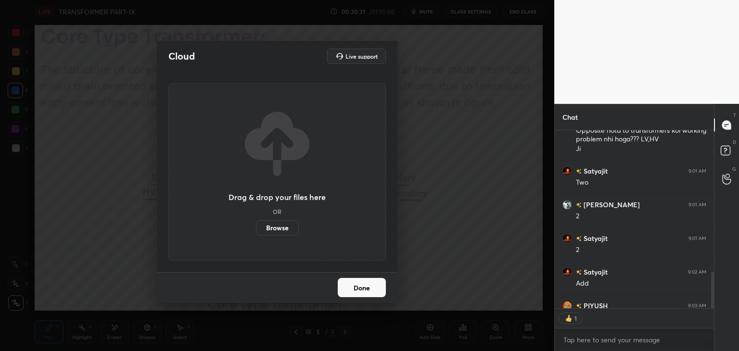
scroll to position [176, 156]
click at [289, 231] on label "Browse" at bounding box center [277, 227] width 43 height 15
click at [256, 231] on input "Browse" at bounding box center [256, 227] width 0 height 15
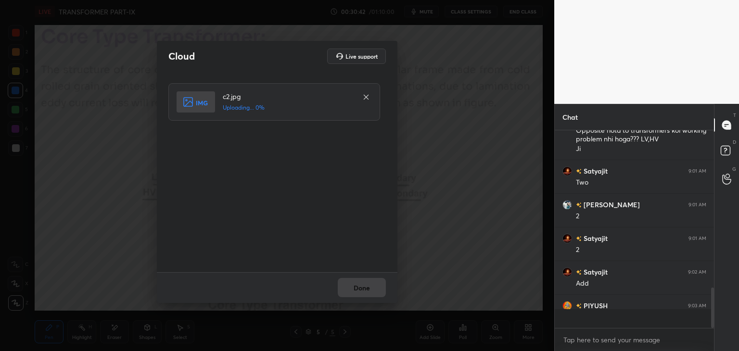
scroll to position [771, 0]
click at [368, 286] on button "Done" at bounding box center [362, 287] width 48 height 19
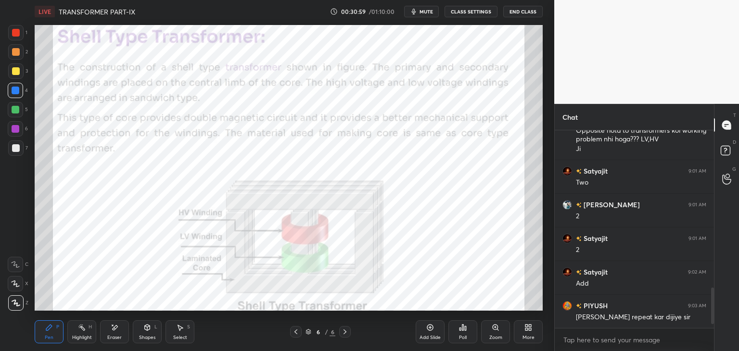
click at [296, 332] on icon at bounding box center [296, 332] width 8 height 8
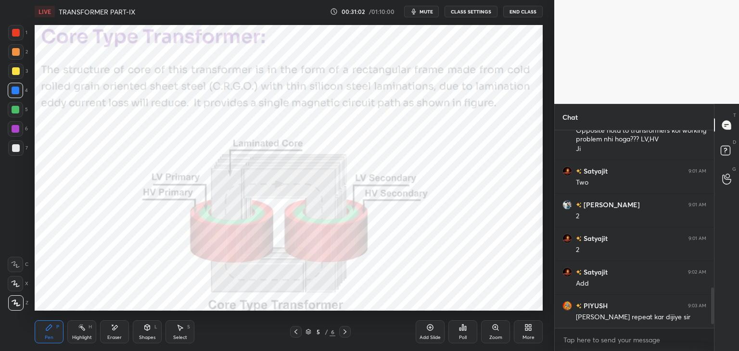
click at [346, 332] on icon at bounding box center [345, 332] width 8 height 8
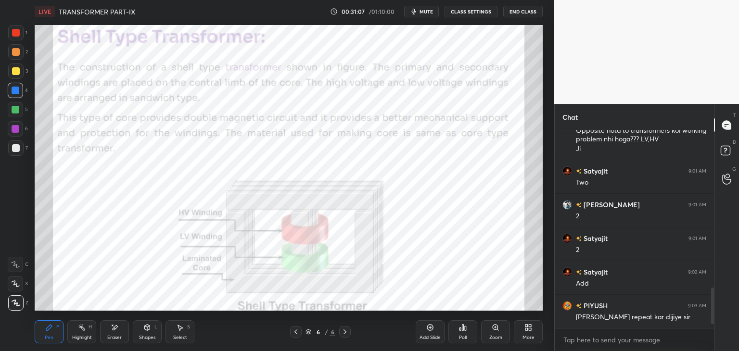
scroll to position [3, 3]
drag, startPoint x: 112, startPoint y: 335, endPoint x: 59, endPoint y: 344, distance: 53.6
click at [110, 335] on div "Eraser" at bounding box center [114, 337] width 14 height 5
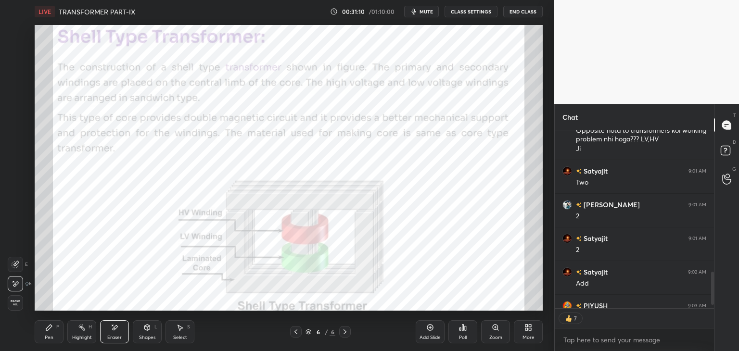
click at [20, 305] on span "Erase all" at bounding box center [15, 303] width 14 height 7
click at [52, 341] on div "Pen P" at bounding box center [49, 331] width 29 height 23
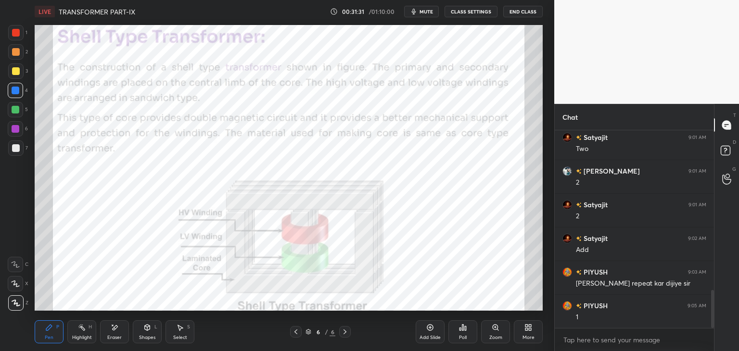
scroll to position [838, 0]
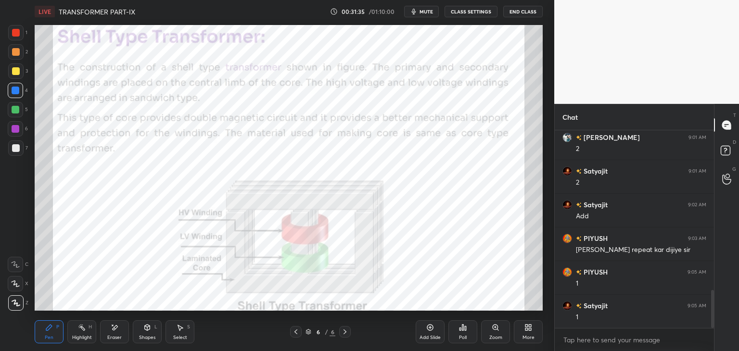
click at [21, 32] on div at bounding box center [15, 32] width 15 height 15
click at [296, 334] on icon at bounding box center [296, 332] width 8 height 8
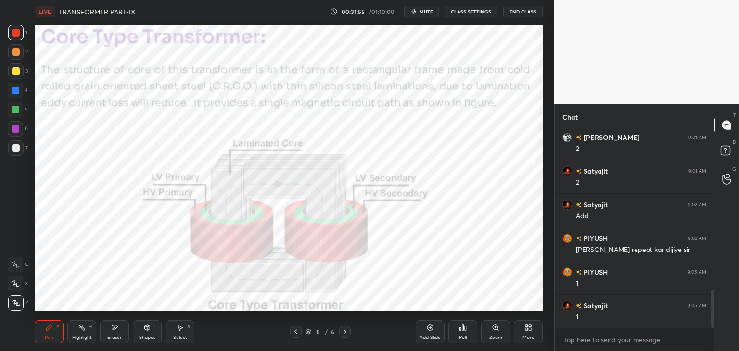
click at [117, 332] on div "Eraser" at bounding box center [114, 331] width 29 height 23
drag, startPoint x: 17, startPoint y: 299, endPoint x: 35, endPoint y: 326, distance: 32.0
click at [19, 301] on div "Erase all" at bounding box center [15, 302] width 15 height 15
click at [38, 329] on div "Pen P" at bounding box center [49, 331] width 29 height 23
click at [15, 110] on div at bounding box center [16, 110] width 8 height 8
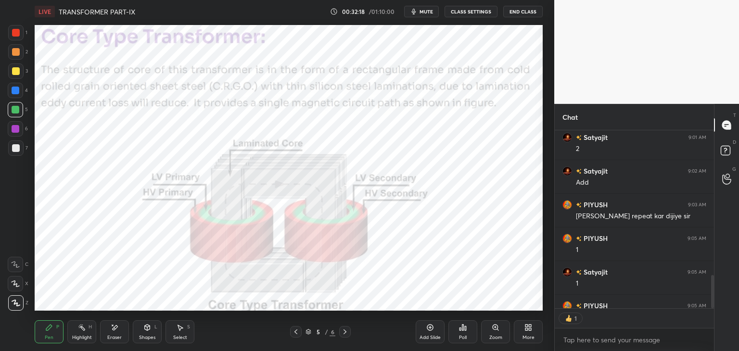
scroll to position [3, 3]
type textarea "x"
click at [347, 332] on icon at bounding box center [345, 332] width 8 height 8
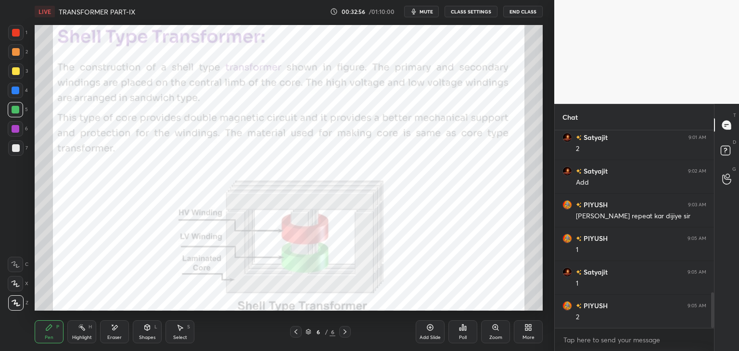
scroll to position [906, 0]
click at [297, 332] on icon at bounding box center [296, 332] width 8 height 8
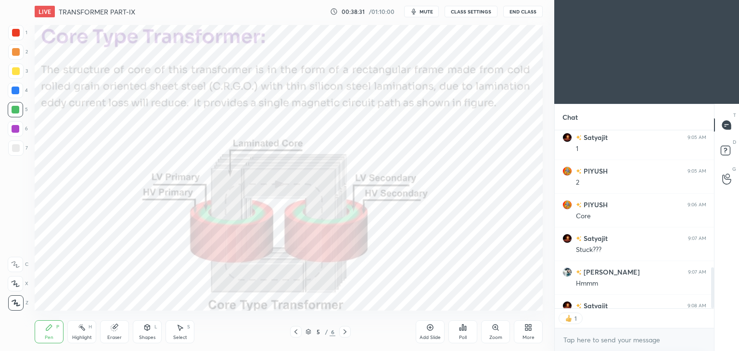
scroll to position [3, 3]
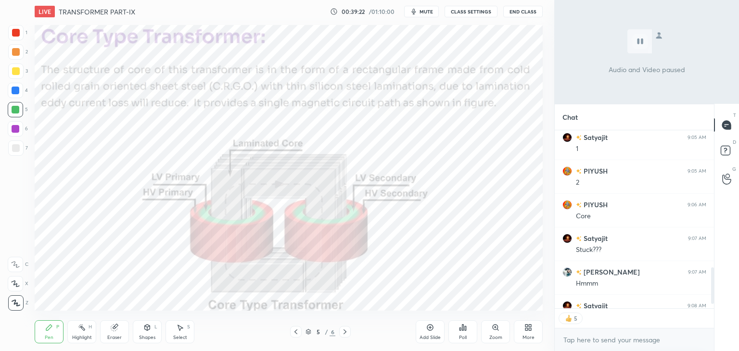
type textarea "x"
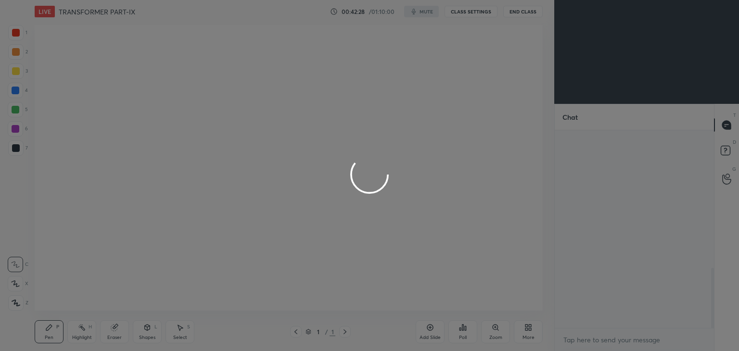
scroll to position [452, 0]
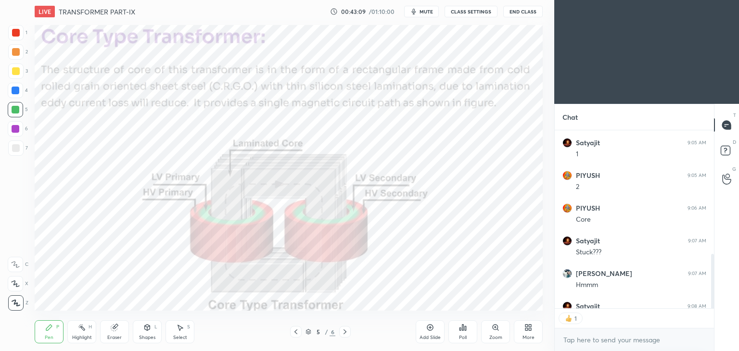
scroll to position [3, 3]
click at [123, 330] on div "Eraser" at bounding box center [114, 331] width 29 height 23
drag, startPoint x: 15, startPoint y: 305, endPoint x: 22, endPoint y: 318, distance: 14.6
click at [15, 305] on span "Erase all" at bounding box center [15, 303] width 14 height 7
click at [45, 337] on div "Pen" at bounding box center [49, 337] width 9 height 5
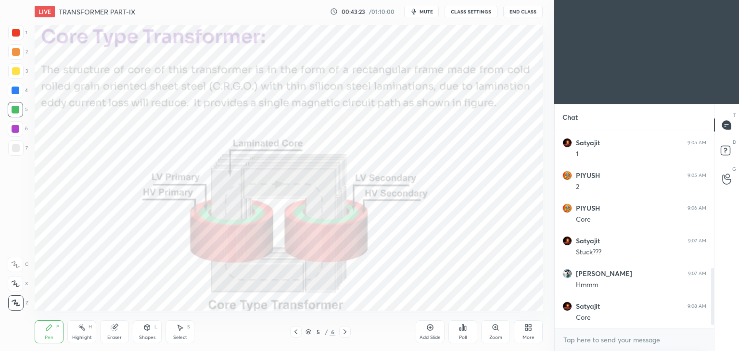
scroll to position [195, 156]
click at [345, 330] on icon at bounding box center [345, 332] width 8 height 8
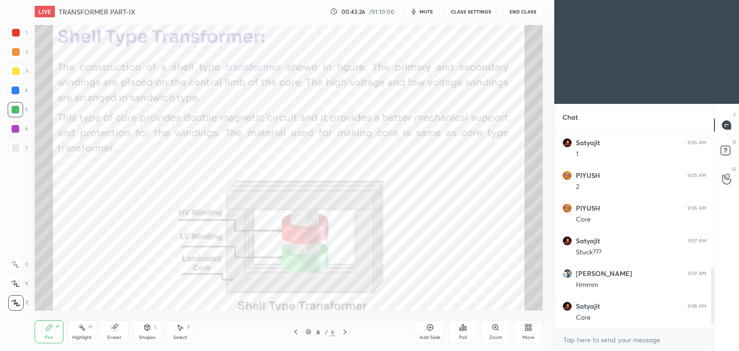
click at [115, 332] on icon at bounding box center [115, 328] width 8 height 8
click at [15, 301] on span "Erase all" at bounding box center [15, 303] width 14 height 7
click at [40, 325] on div "Pen P" at bounding box center [49, 331] width 29 height 23
click at [344, 334] on icon at bounding box center [345, 332] width 3 height 5
click at [429, 329] on icon at bounding box center [430, 328] width 8 height 8
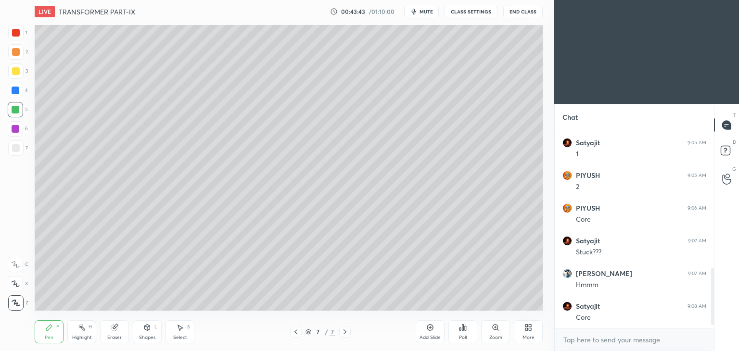
click at [112, 335] on div "Eraser" at bounding box center [114, 337] width 14 height 5
click at [50, 337] on div "Pen" at bounding box center [49, 337] width 9 height 5
click at [296, 332] on icon at bounding box center [296, 332] width 8 height 8
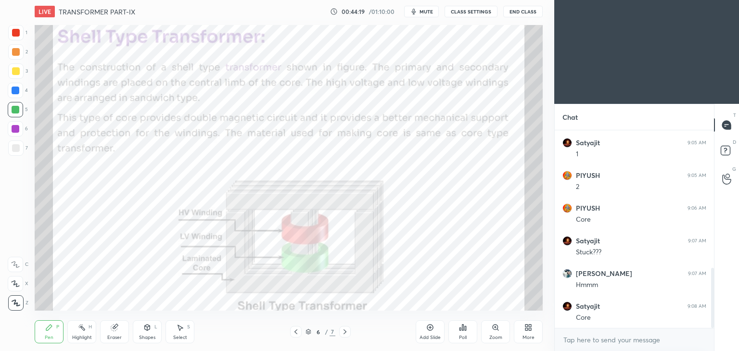
click at [295, 333] on icon at bounding box center [296, 332] width 8 height 8
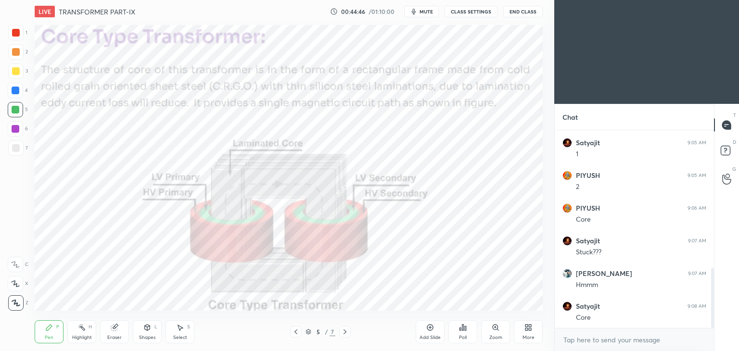
click at [345, 335] on icon at bounding box center [345, 332] width 8 height 8
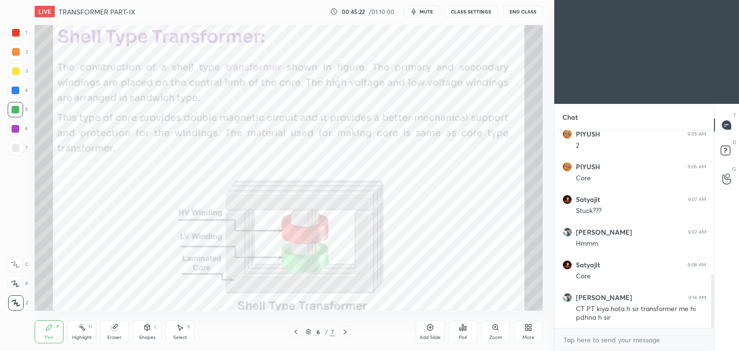
scroll to position [526, 0]
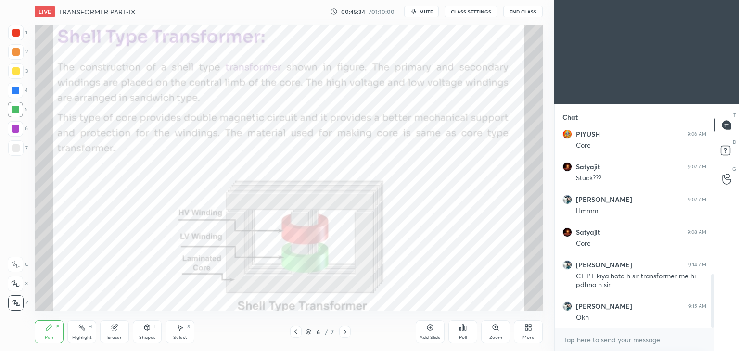
drag, startPoint x: 121, startPoint y: 332, endPoint x: 88, endPoint y: 340, distance: 34.3
click at [118, 332] on div "Eraser" at bounding box center [114, 331] width 29 height 23
click at [17, 309] on div "Erase all" at bounding box center [15, 302] width 15 height 15
click at [46, 338] on div "Pen" at bounding box center [49, 337] width 9 height 5
click at [111, 332] on icon at bounding box center [115, 328] width 8 height 8
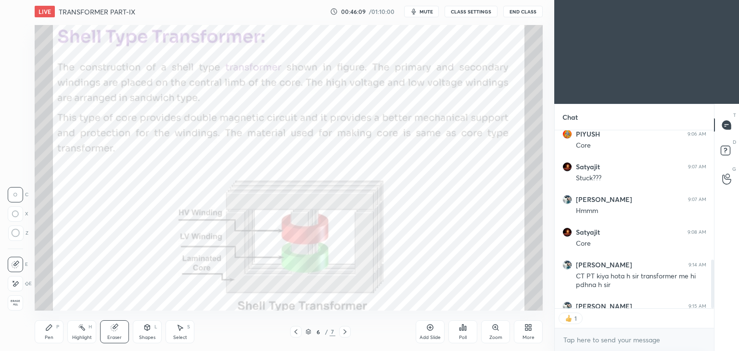
scroll to position [3, 3]
click at [49, 331] on icon at bounding box center [49, 328] width 8 height 8
click at [17, 35] on div at bounding box center [16, 33] width 8 height 8
click at [296, 333] on icon at bounding box center [296, 332] width 8 height 8
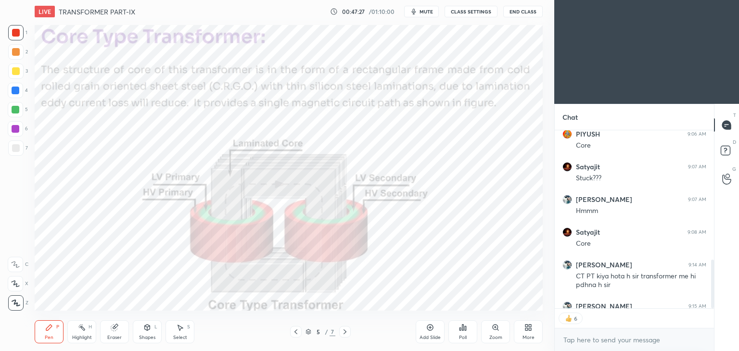
type textarea "x"
click at [344, 333] on icon at bounding box center [345, 332] width 8 height 8
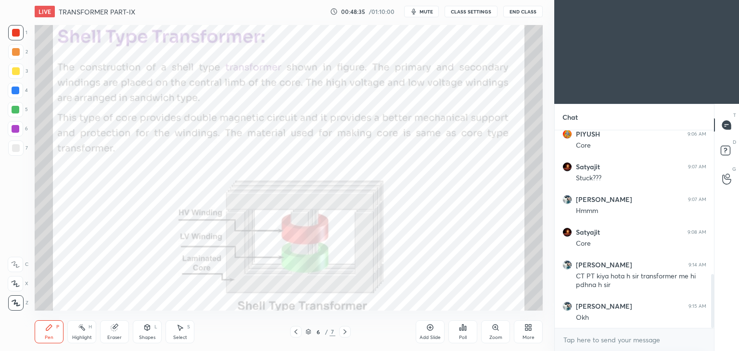
click at [522, 334] on div "More" at bounding box center [528, 331] width 29 height 23
click at [474, 238] on div "Upload File" at bounding box center [473, 237] width 25 height 5
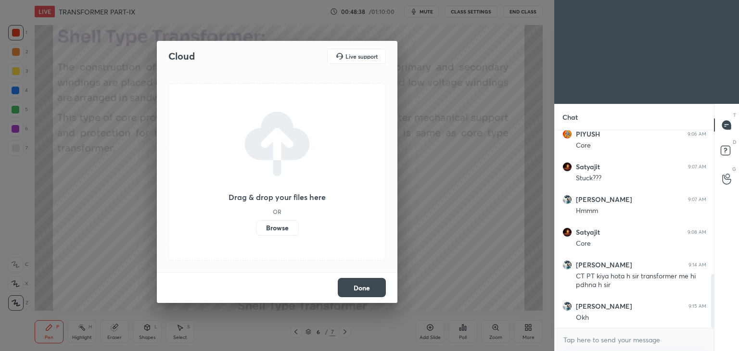
click at [282, 230] on label "Browse" at bounding box center [277, 227] width 43 height 15
click at [256, 230] on input "Browse" at bounding box center [256, 227] width 0 height 15
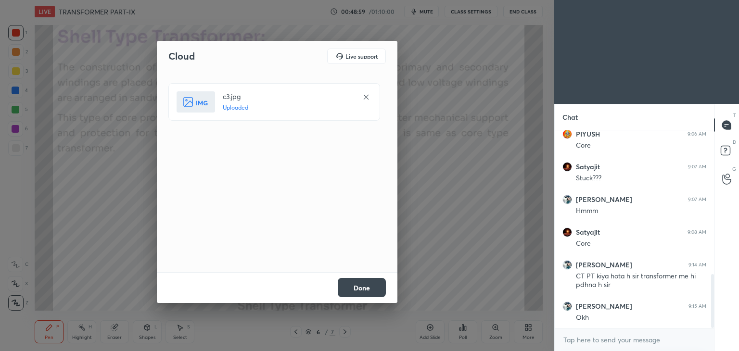
click at [367, 287] on button "Done" at bounding box center [362, 287] width 48 height 19
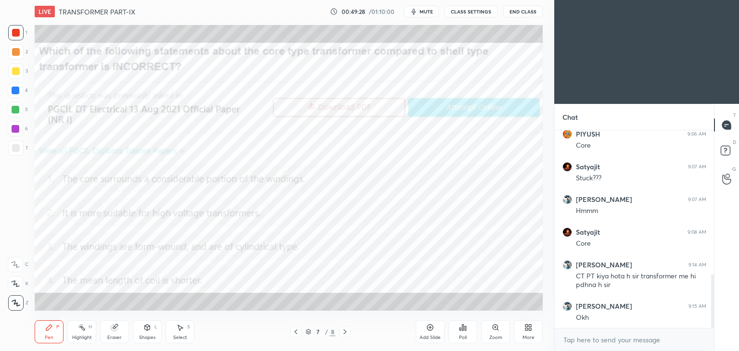
click at [296, 333] on icon at bounding box center [296, 332] width 8 height 8
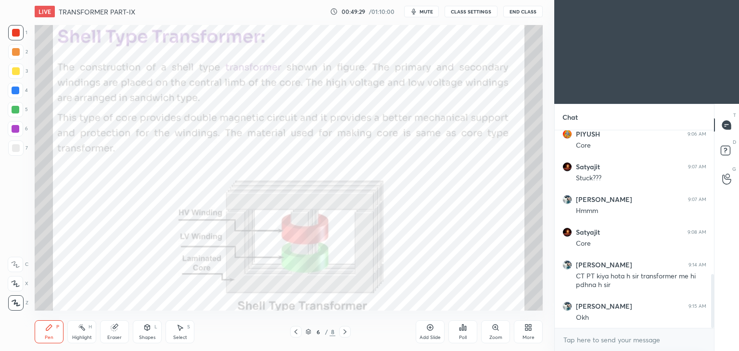
click at [298, 333] on icon at bounding box center [296, 332] width 8 height 8
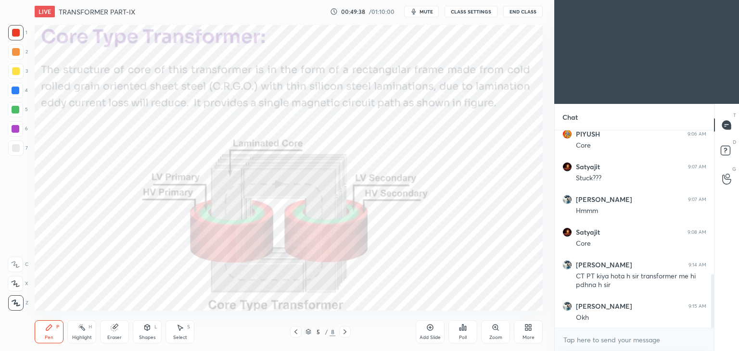
click at [347, 335] on icon at bounding box center [345, 332] width 8 height 8
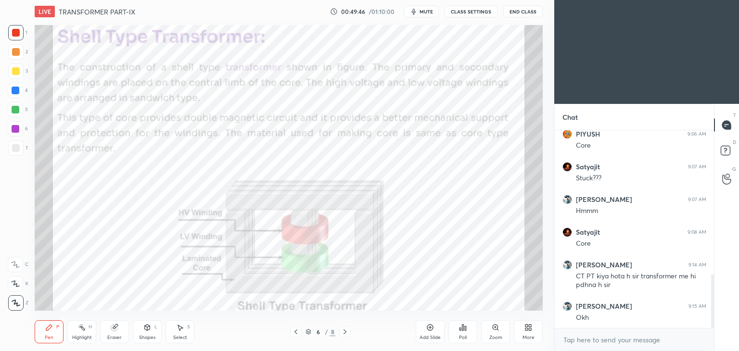
click at [346, 332] on icon at bounding box center [345, 332] width 3 height 5
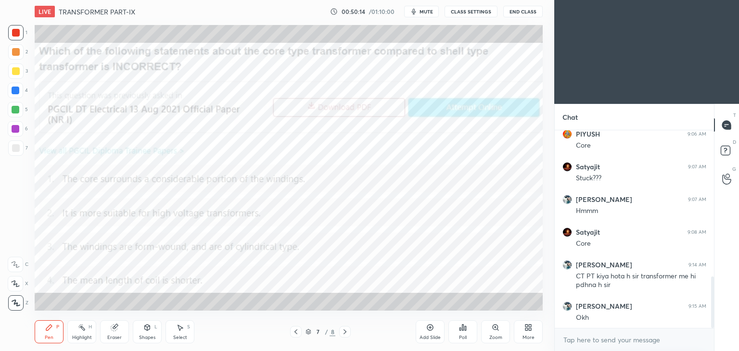
scroll to position [559, 0]
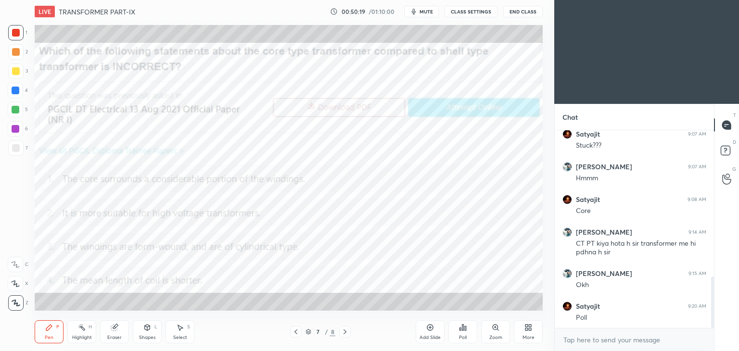
click at [464, 335] on div "Poll" at bounding box center [463, 337] width 8 height 5
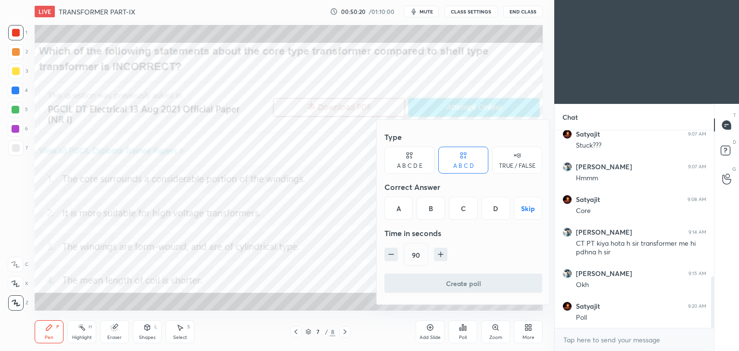
drag, startPoint x: 401, startPoint y: 210, endPoint x: 401, endPoint y: 239, distance: 28.9
click at [401, 210] on div "A" at bounding box center [398, 208] width 28 height 23
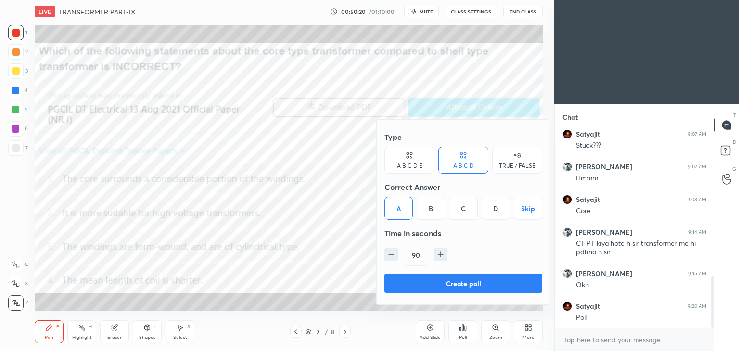
click at [394, 253] on icon "button" at bounding box center [391, 255] width 10 height 10
click at [393, 255] on icon "button" at bounding box center [391, 255] width 10 height 10
type input "60"
click at [402, 281] on button "Create poll" at bounding box center [463, 283] width 158 height 19
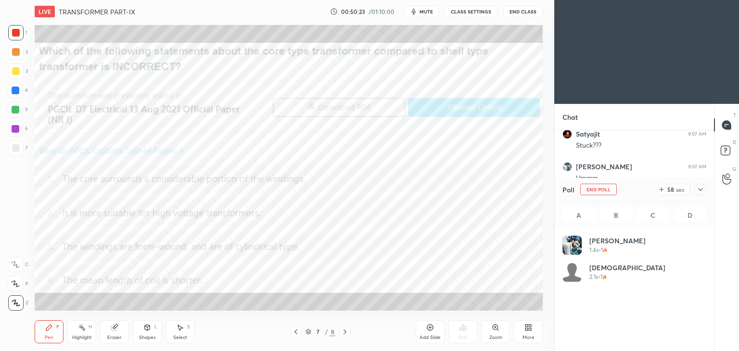
scroll to position [113, 141]
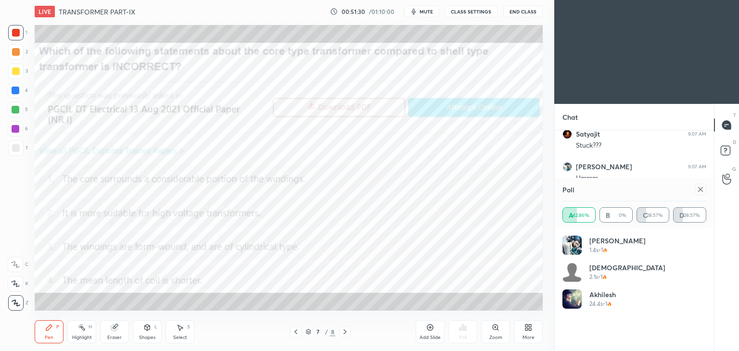
click at [296, 337] on div at bounding box center [296, 332] width 12 height 12
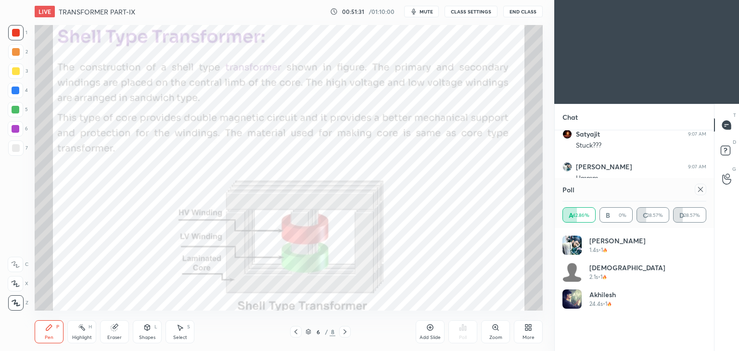
click at [296, 335] on icon at bounding box center [296, 332] width 8 height 8
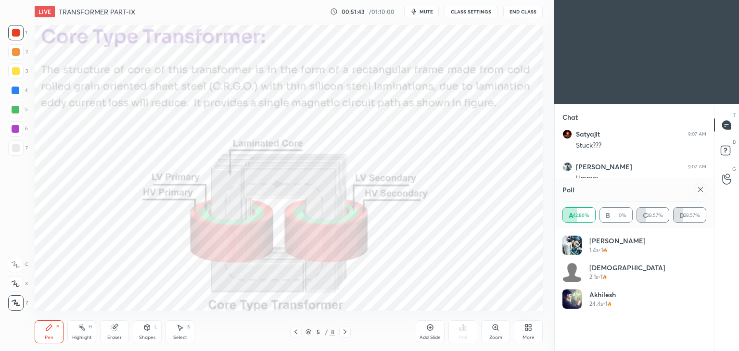
click at [345, 334] on icon at bounding box center [345, 332] width 8 height 8
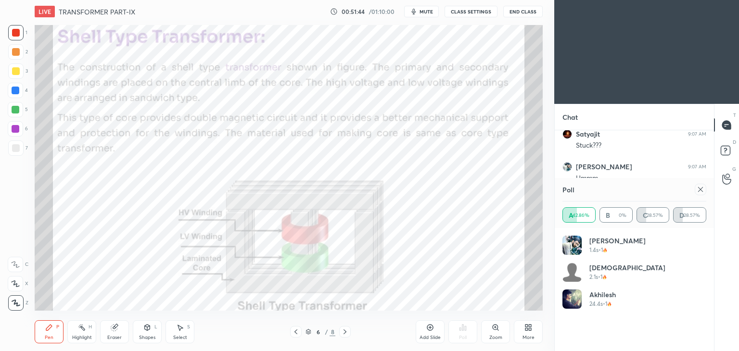
click at [348, 336] on div at bounding box center [345, 332] width 12 height 12
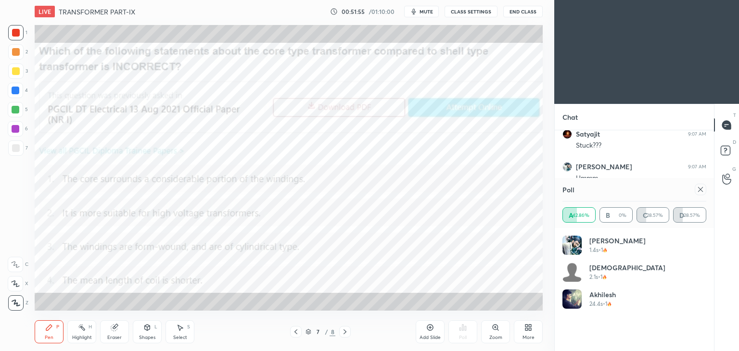
click at [346, 333] on icon at bounding box center [345, 332] width 8 height 8
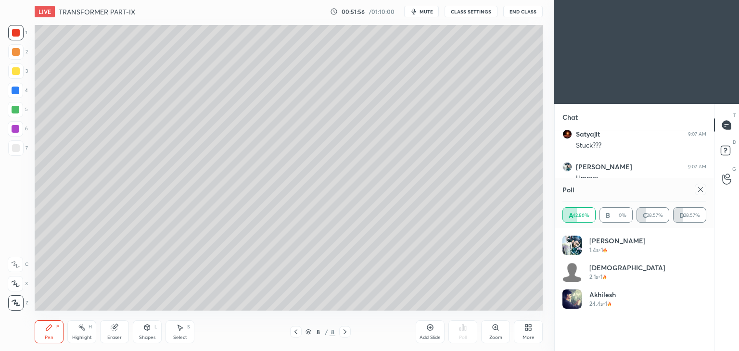
click at [298, 332] on icon at bounding box center [296, 332] width 8 height 8
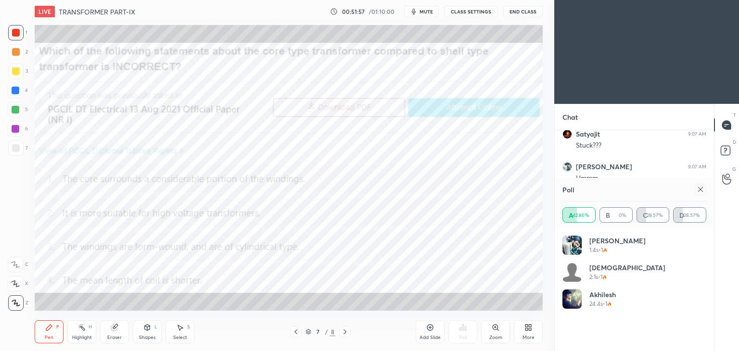
click at [297, 333] on icon at bounding box center [296, 332] width 8 height 8
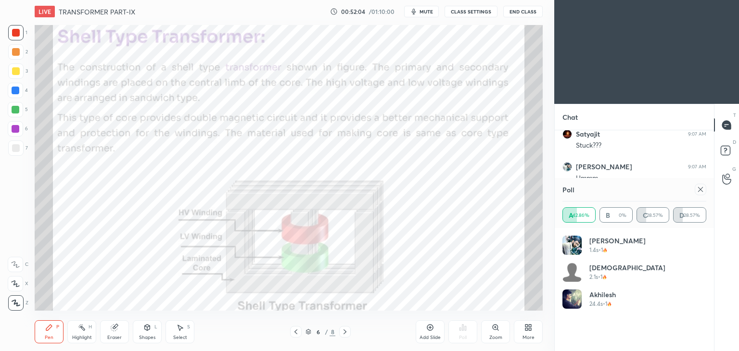
click at [122, 333] on div "Eraser" at bounding box center [114, 331] width 29 height 23
click at [14, 304] on span "Erase all" at bounding box center [15, 303] width 14 height 7
click at [45, 341] on div "Pen P" at bounding box center [49, 331] width 29 height 23
click at [342, 332] on icon at bounding box center [345, 332] width 8 height 8
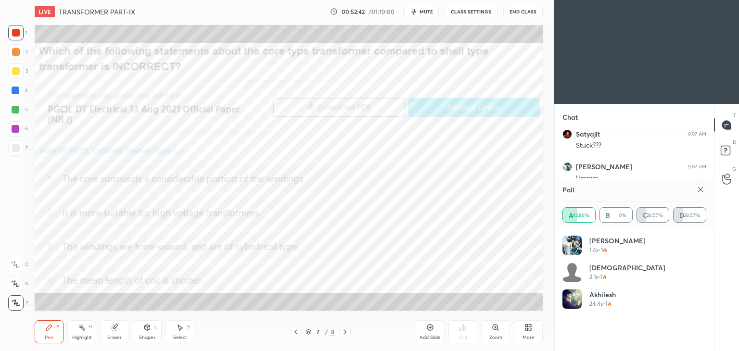
scroll to position [3, 3]
click at [703, 191] on icon at bounding box center [701, 190] width 8 height 8
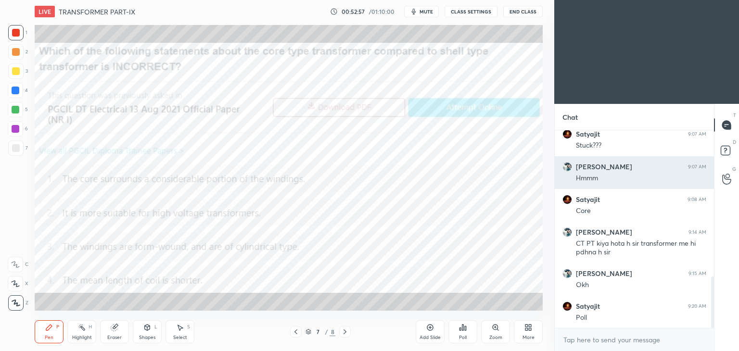
scroll to position [3, 3]
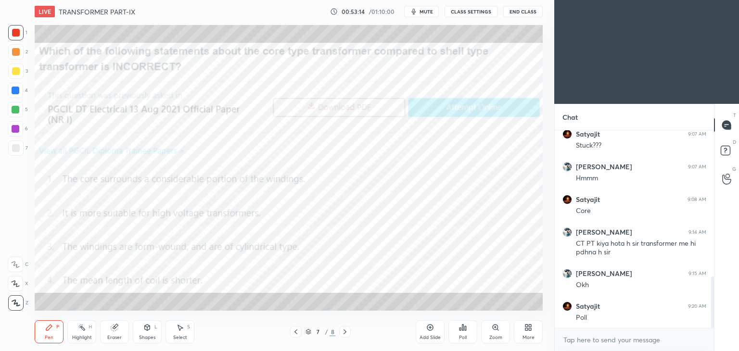
click at [293, 333] on icon at bounding box center [296, 332] width 8 height 8
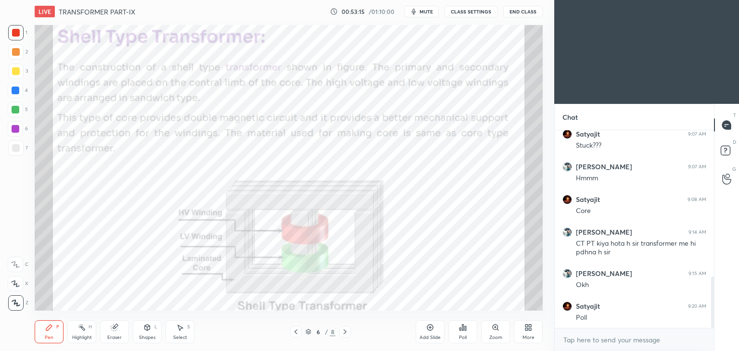
click at [297, 334] on icon at bounding box center [296, 332] width 8 height 8
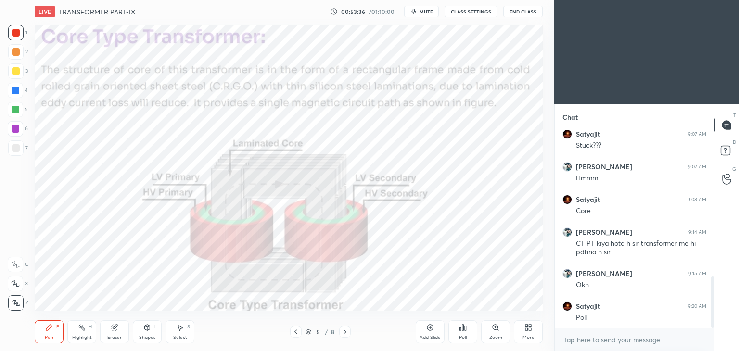
click at [348, 332] on div at bounding box center [345, 332] width 12 height 12
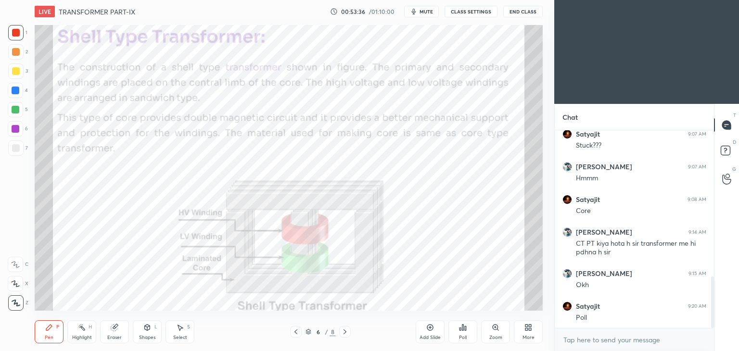
click at [346, 335] on icon at bounding box center [345, 332] width 8 height 8
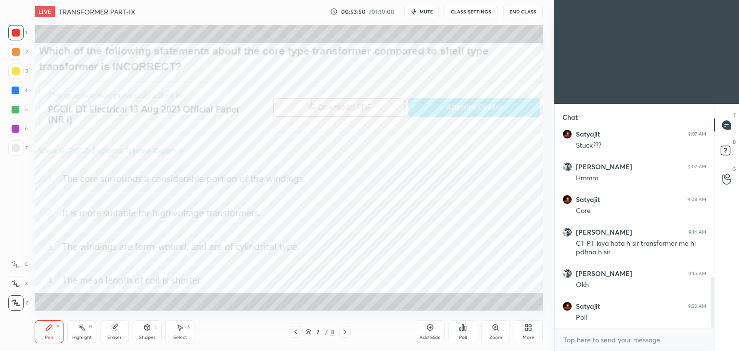
click at [296, 335] on icon at bounding box center [296, 332] width 8 height 8
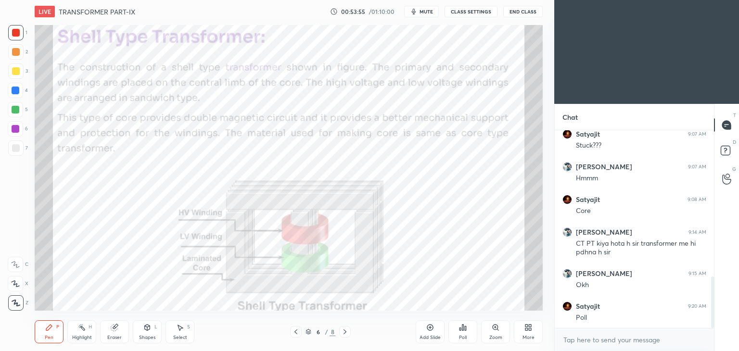
drag, startPoint x: 297, startPoint y: 333, endPoint x: 287, endPoint y: 346, distance: 16.1
click at [297, 333] on icon at bounding box center [296, 332] width 8 height 8
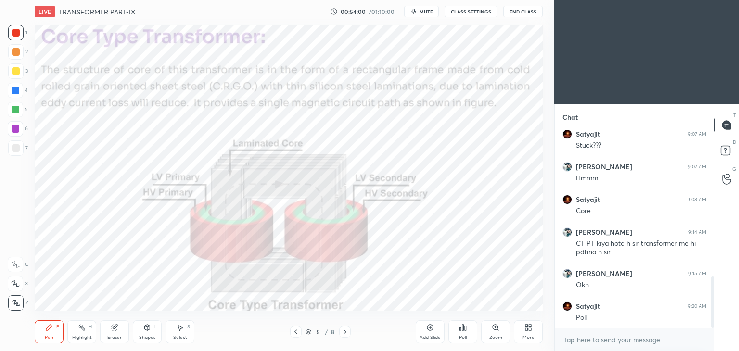
click at [345, 334] on icon at bounding box center [345, 332] width 8 height 8
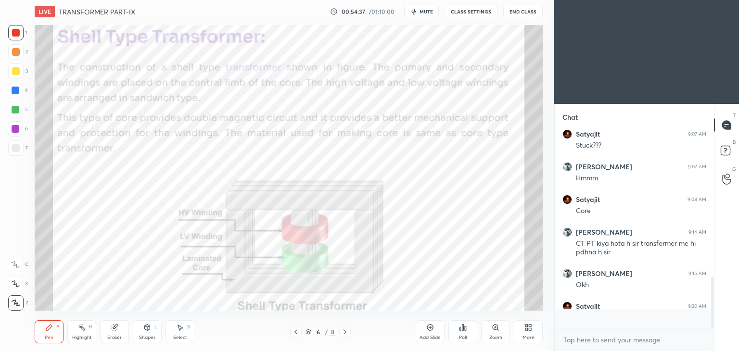
scroll to position [559, 0]
drag, startPoint x: 115, startPoint y: 335, endPoint x: 64, endPoint y: 347, distance: 51.8
click at [113, 337] on div "Eraser" at bounding box center [114, 337] width 14 height 5
click at [19, 305] on span "Erase all" at bounding box center [15, 303] width 14 height 7
click at [54, 339] on div "Pen P" at bounding box center [49, 331] width 29 height 23
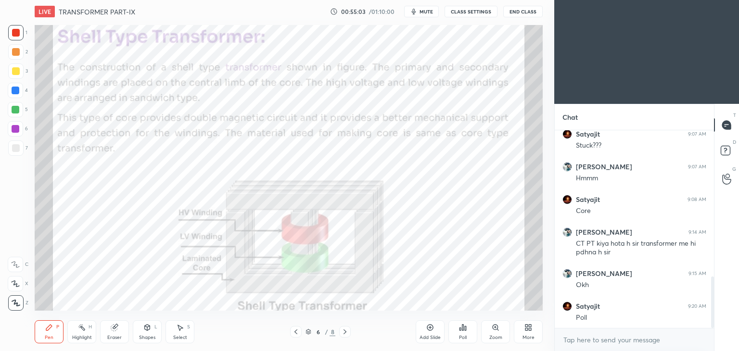
click at [298, 331] on icon at bounding box center [296, 332] width 8 height 8
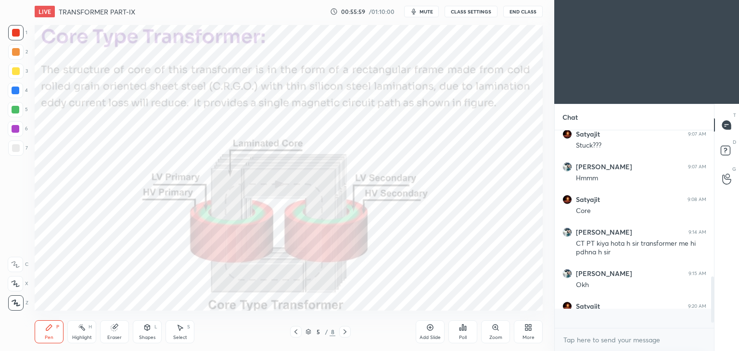
scroll to position [195, 156]
click at [530, 332] on div "More" at bounding box center [528, 331] width 29 height 23
click at [478, 235] on div "Upload File" at bounding box center [473, 237] width 25 height 5
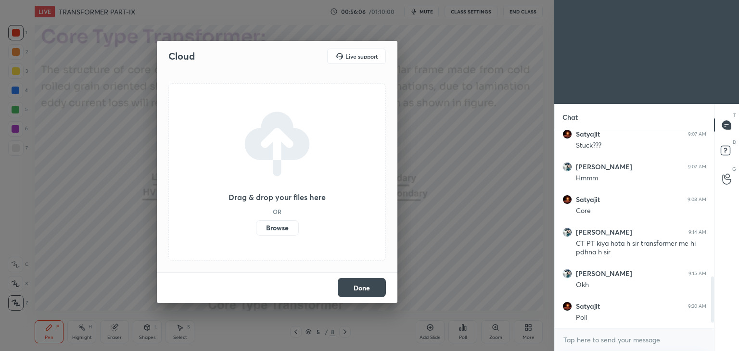
click at [281, 226] on label "Browse" at bounding box center [277, 227] width 43 height 15
click at [256, 226] on input "Browse" at bounding box center [256, 227] width 0 height 15
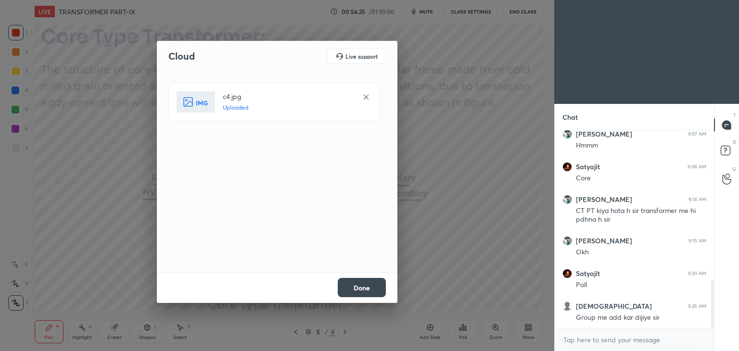
scroll to position [625, 0]
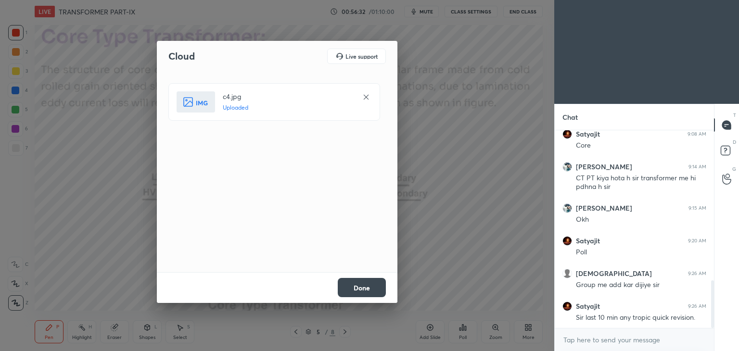
click at [357, 289] on button "Done" at bounding box center [362, 287] width 48 height 19
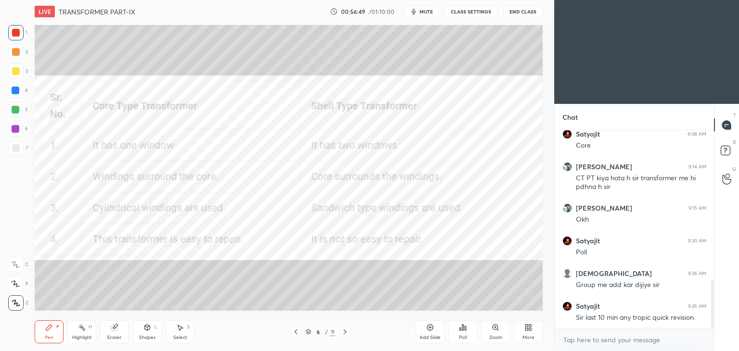
click at [112, 332] on div "Eraser" at bounding box center [114, 331] width 29 height 23
drag, startPoint x: 19, startPoint y: 307, endPoint x: 25, endPoint y: 328, distance: 22.5
click at [19, 307] on span "Erase all" at bounding box center [15, 303] width 14 height 7
click at [31, 338] on div "LIVE TRANSFORMER PART-IX 00:56:49 / 01:10:00 mute CLASS SETTINGS End Class Sett…" at bounding box center [289, 175] width 516 height 351
click at [119, 329] on div "Eraser" at bounding box center [114, 331] width 29 height 23
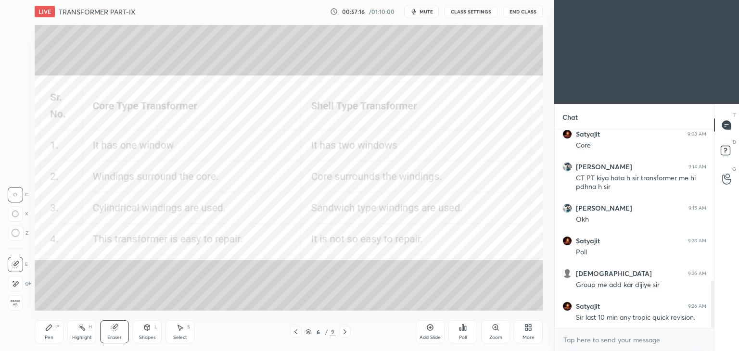
click at [17, 301] on span "Erase all" at bounding box center [15, 303] width 14 height 7
click at [294, 333] on icon at bounding box center [296, 332] width 8 height 8
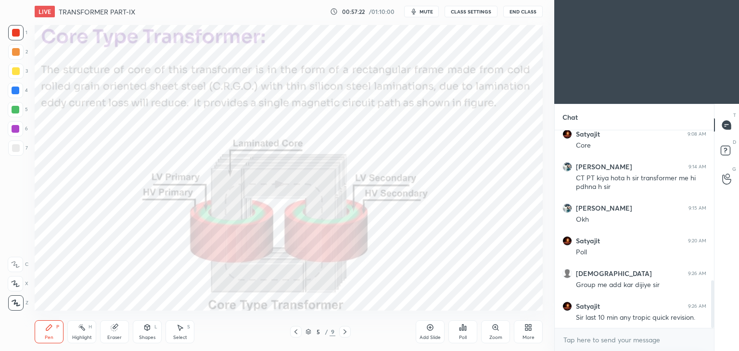
click at [345, 333] on icon at bounding box center [345, 332] width 3 height 5
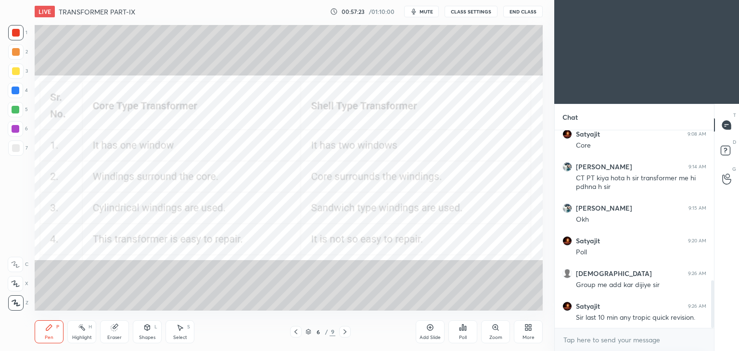
click at [345, 333] on icon at bounding box center [345, 332] width 8 height 8
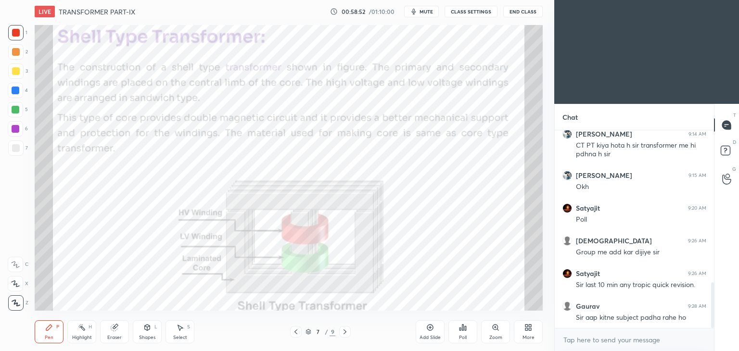
scroll to position [176, 156]
drag, startPoint x: 17, startPoint y: 304, endPoint x: 23, endPoint y: 305, distance: 5.8
click at [23, 305] on div at bounding box center [15, 302] width 15 height 15
drag, startPoint x: 58, startPoint y: 330, endPoint x: 51, endPoint y: 331, distance: 6.8
click at [58, 329] on div "P" at bounding box center [57, 327] width 3 height 5
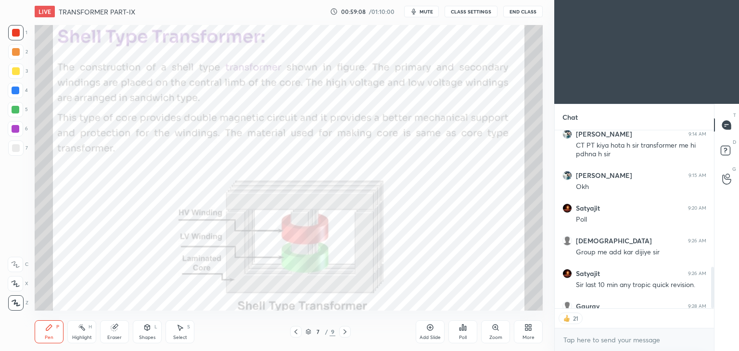
drag, startPoint x: 21, startPoint y: 305, endPoint x: 43, endPoint y: 324, distance: 29.3
click at [22, 305] on div at bounding box center [15, 302] width 15 height 15
click at [44, 329] on div "Pen P" at bounding box center [49, 331] width 29 height 23
drag, startPoint x: 114, startPoint y: 330, endPoint x: 110, endPoint y: 333, distance: 5.1
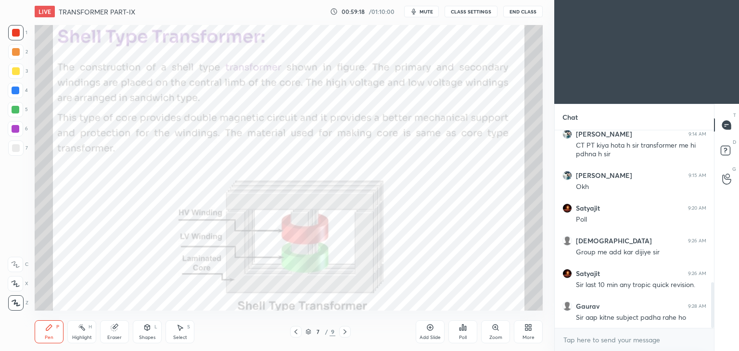
click at [113, 330] on icon at bounding box center [114, 328] width 6 height 6
drag, startPoint x: 15, startPoint y: 305, endPoint x: 25, endPoint y: 318, distance: 16.3
click at [15, 305] on span "Erase all" at bounding box center [15, 303] width 14 height 7
drag, startPoint x: 45, startPoint y: 336, endPoint x: 38, endPoint y: 338, distance: 6.5
click at [44, 336] on div "Pen P" at bounding box center [49, 331] width 29 height 23
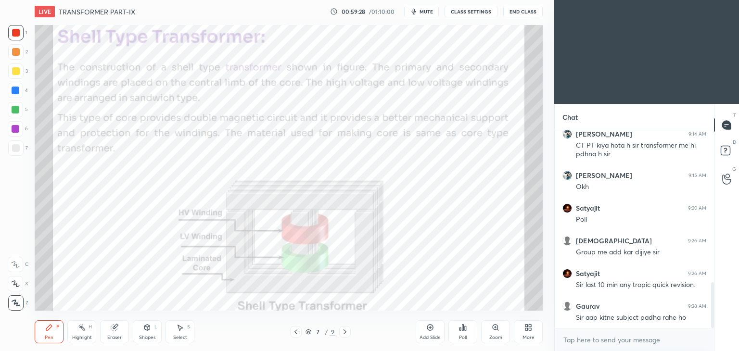
click at [20, 38] on div at bounding box center [15, 32] width 15 height 15
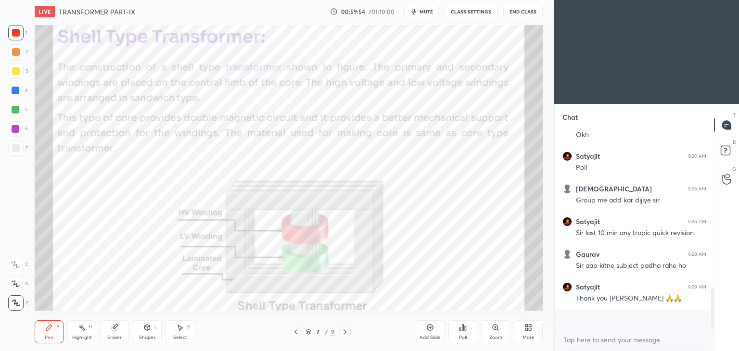
scroll to position [195, 156]
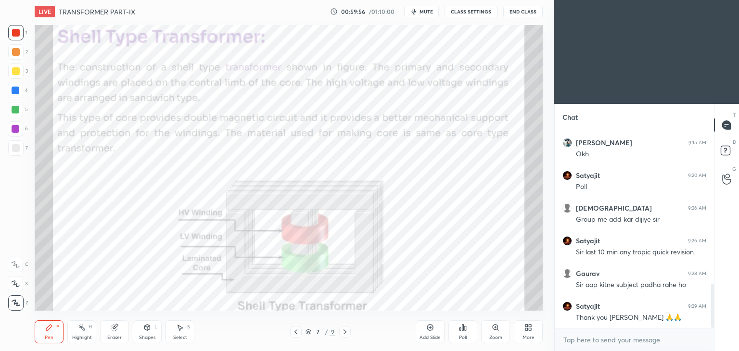
click at [16, 35] on div at bounding box center [16, 33] width 8 height 8
click at [523, 13] on button "End Class" at bounding box center [522, 12] width 39 height 12
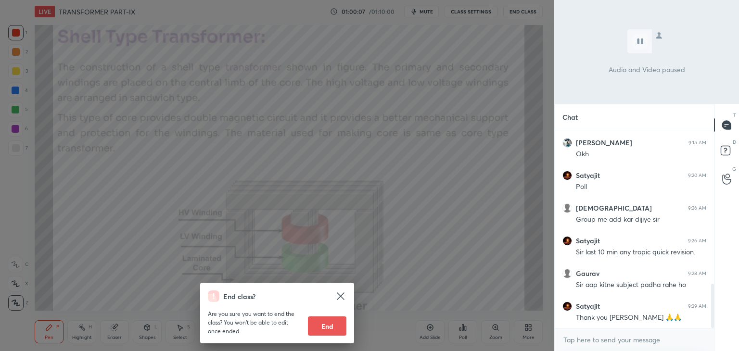
click at [409, 139] on div "End class? Are you sure you want to end the class? You won’t be able to edit on…" at bounding box center [277, 175] width 554 height 351
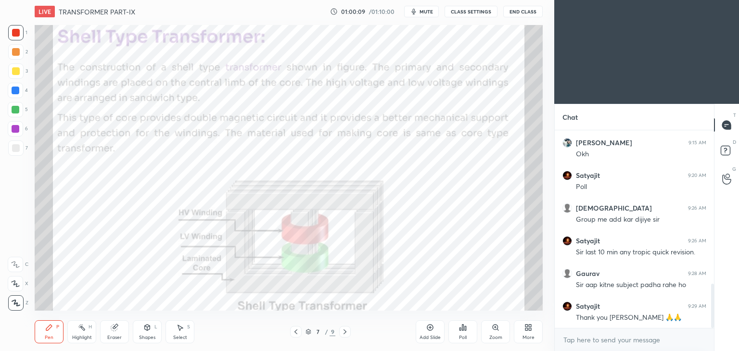
click at [425, 13] on span "mute" at bounding box center [426, 11] width 13 height 7
click at [525, 14] on button "End Class" at bounding box center [522, 12] width 39 height 12
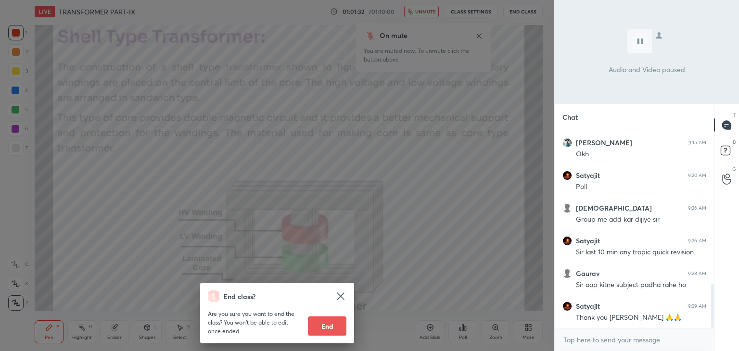
click at [327, 326] on button "End" at bounding box center [327, 326] width 38 height 19
type textarea "x"
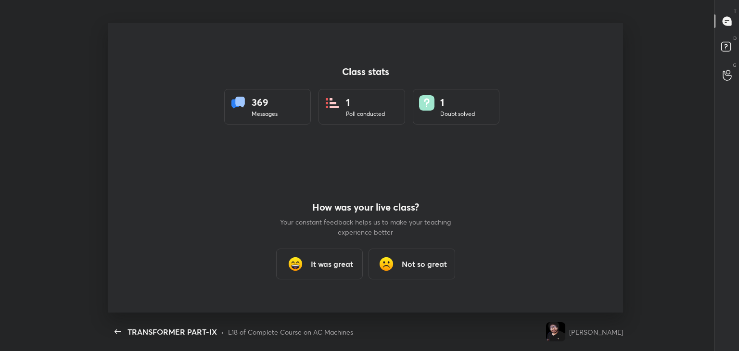
scroll to position [0, 0]
click at [353, 265] on h3 "It was great" at bounding box center [332, 264] width 42 height 12
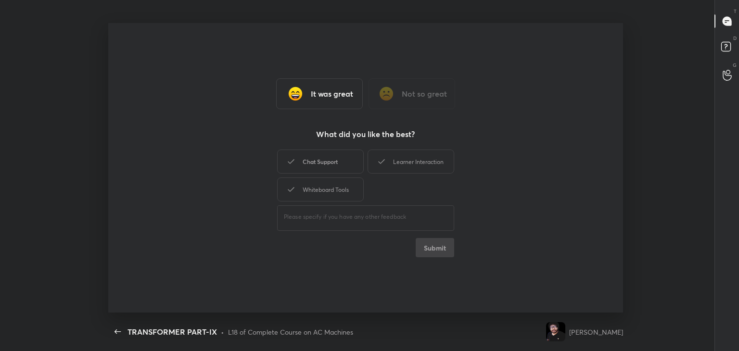
click at [332, 168] on div "Chat Support" at bounding box center [320, 162] width 87 height 24
click at [334, 194] on div "Whiteboard Tools" at bounding box center [320, 190] width 87 height 24
click at [428, 159] on div "Learner Interaction" at bounding box center [411, 162] width 87 height 24
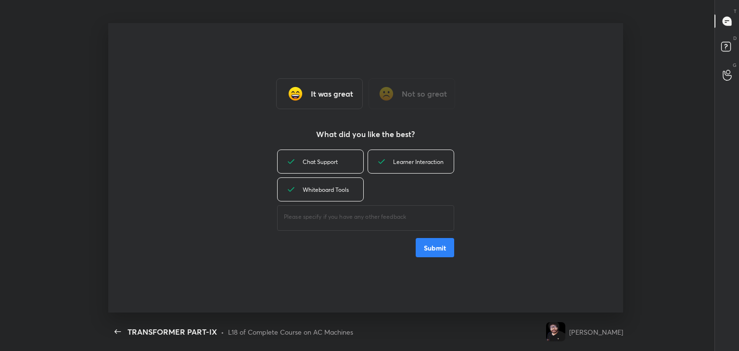
click at [435, 249] on button "Submit" at bounding box center [435, 247] width 38 height 19
